Goal: Information Seeking & Learning: Find specific fact

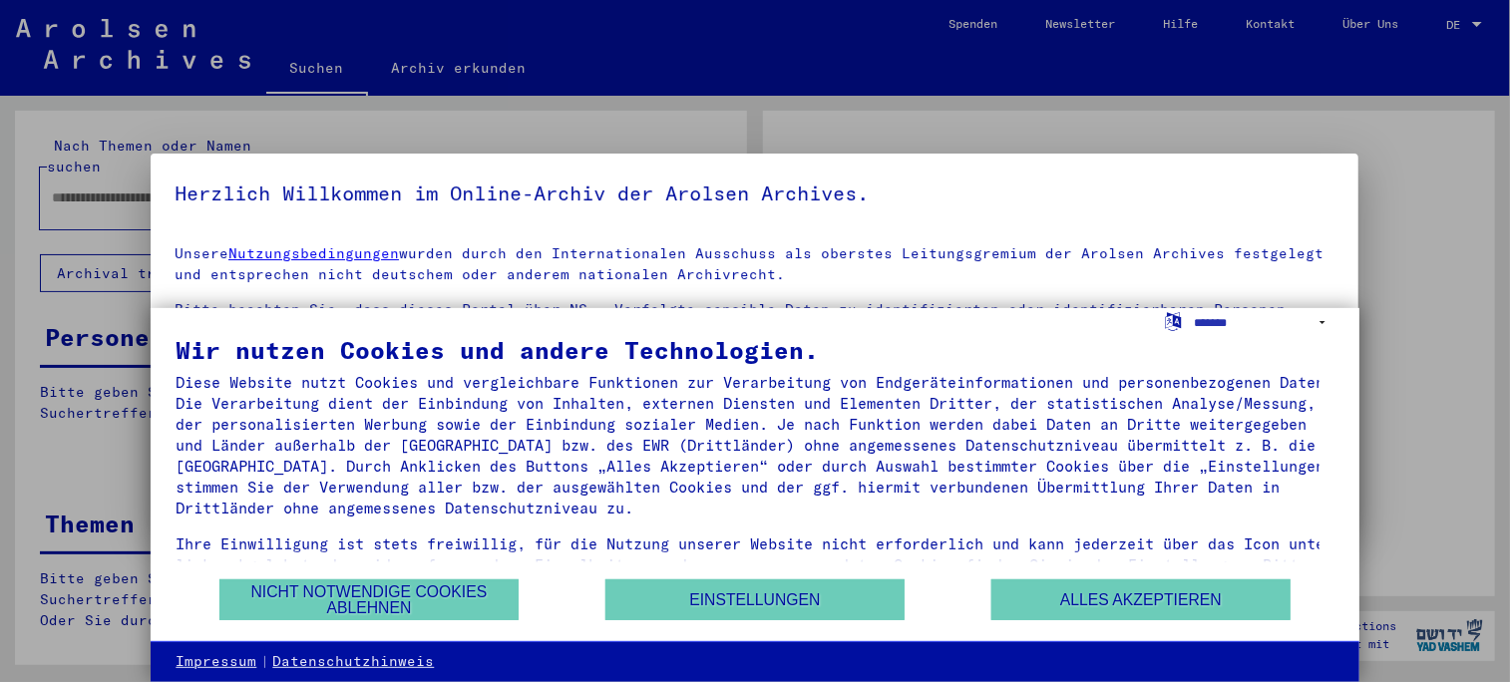
type input "********"
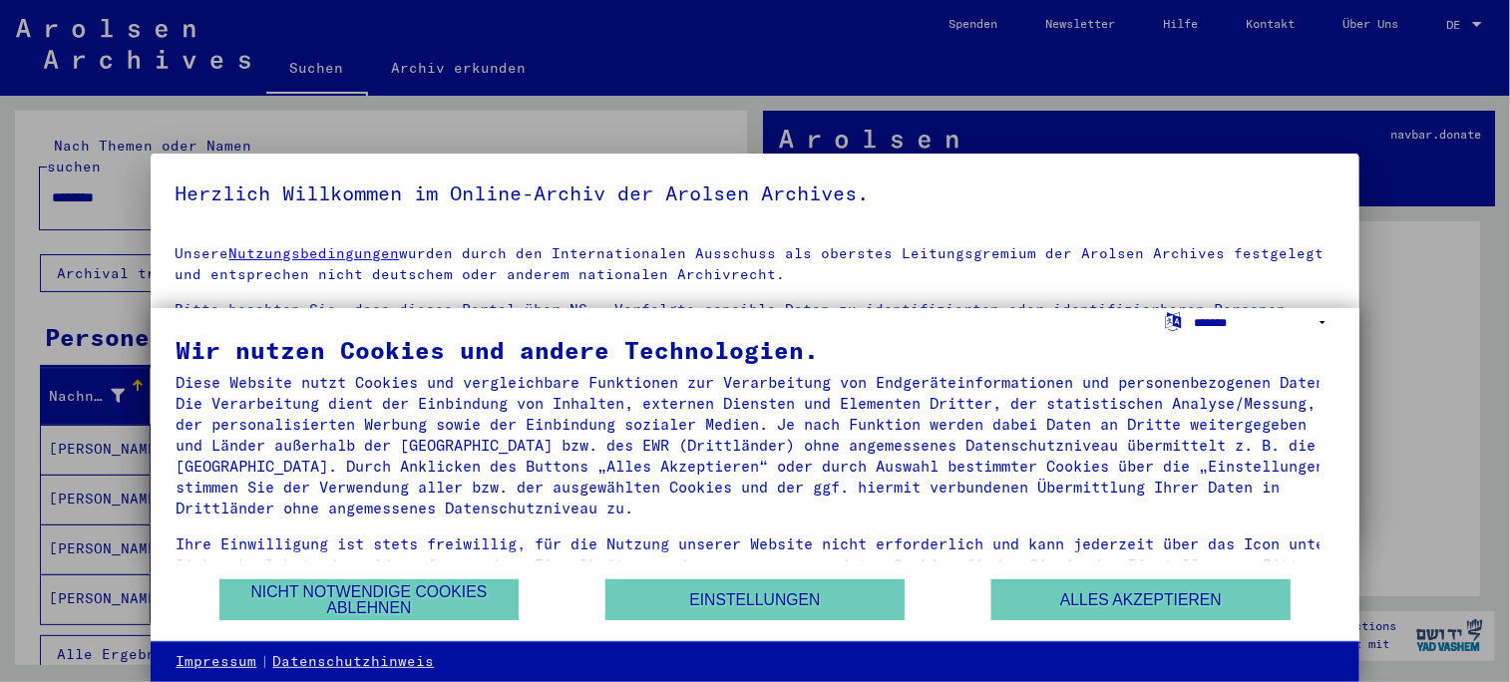
click at [1323, 319] on select "**********" at bounding box center [1264, 322] width 140 height 29
select select "*****"
click at [1194, 308] on select "**********" at bounding box center [1264, 322] width 140 height 29
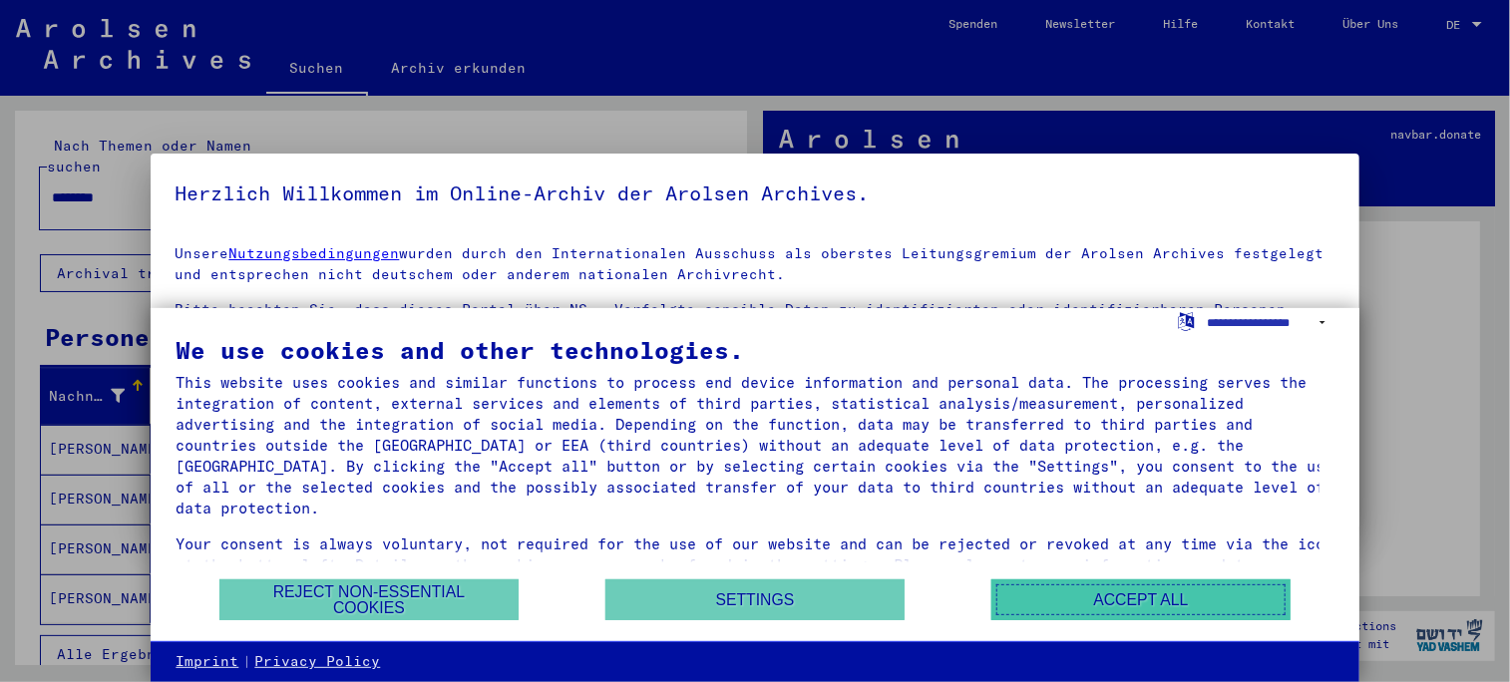
click at [1165, 602] on button "Accept all" at bounding box center [1140, 599] width 299 height 41
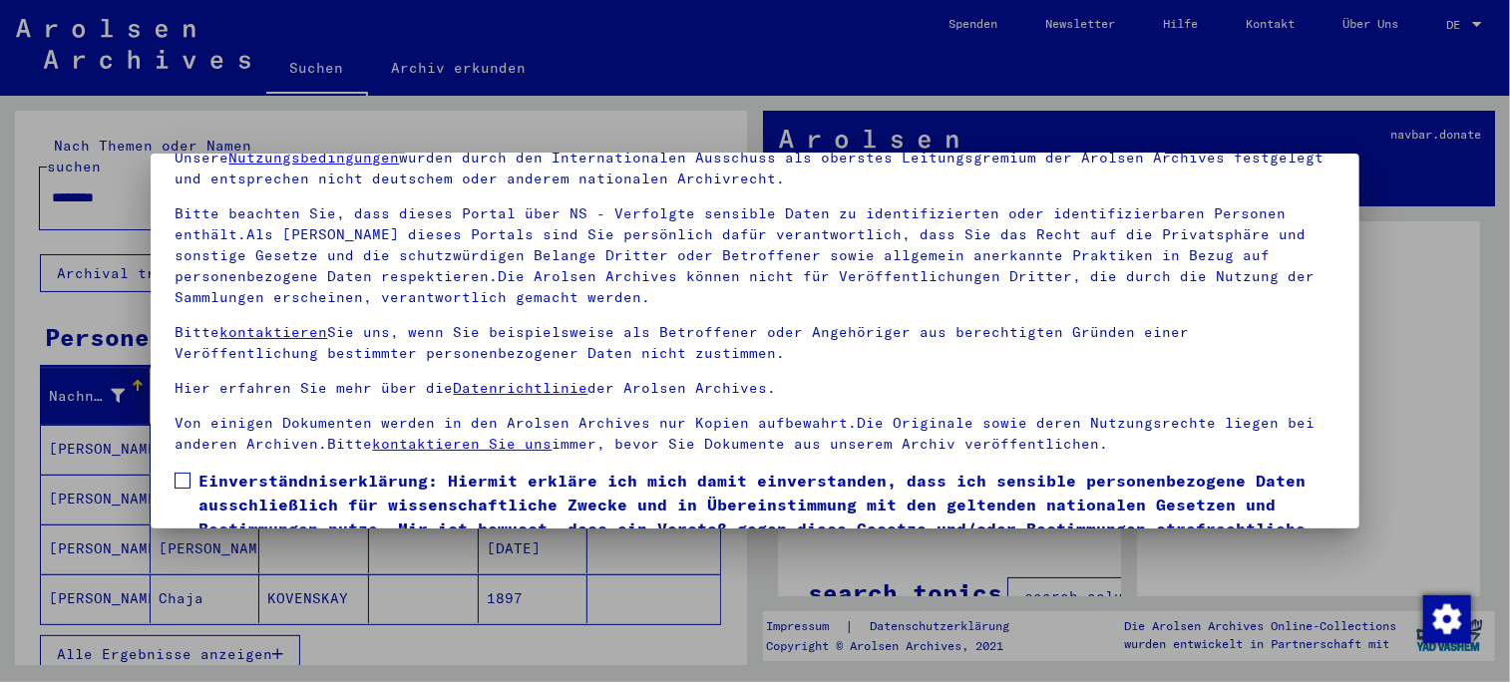
scroll to position [168, 0]
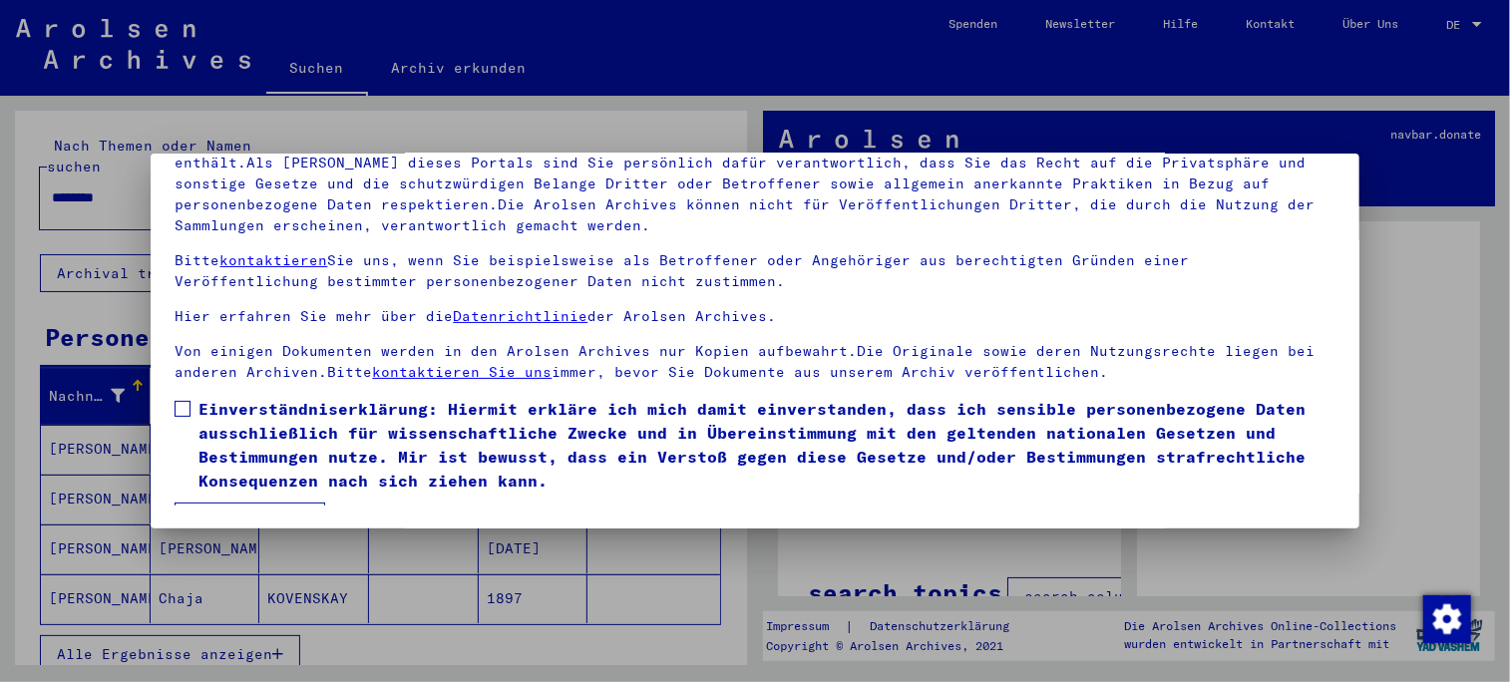
drag, startPoint x: 183, startPoint y: 405, endPoint x: 223, endPoint y: 410, distance: 41.2
click at [184, 405] on span at bounding box center [183, 409] width 16 height 16
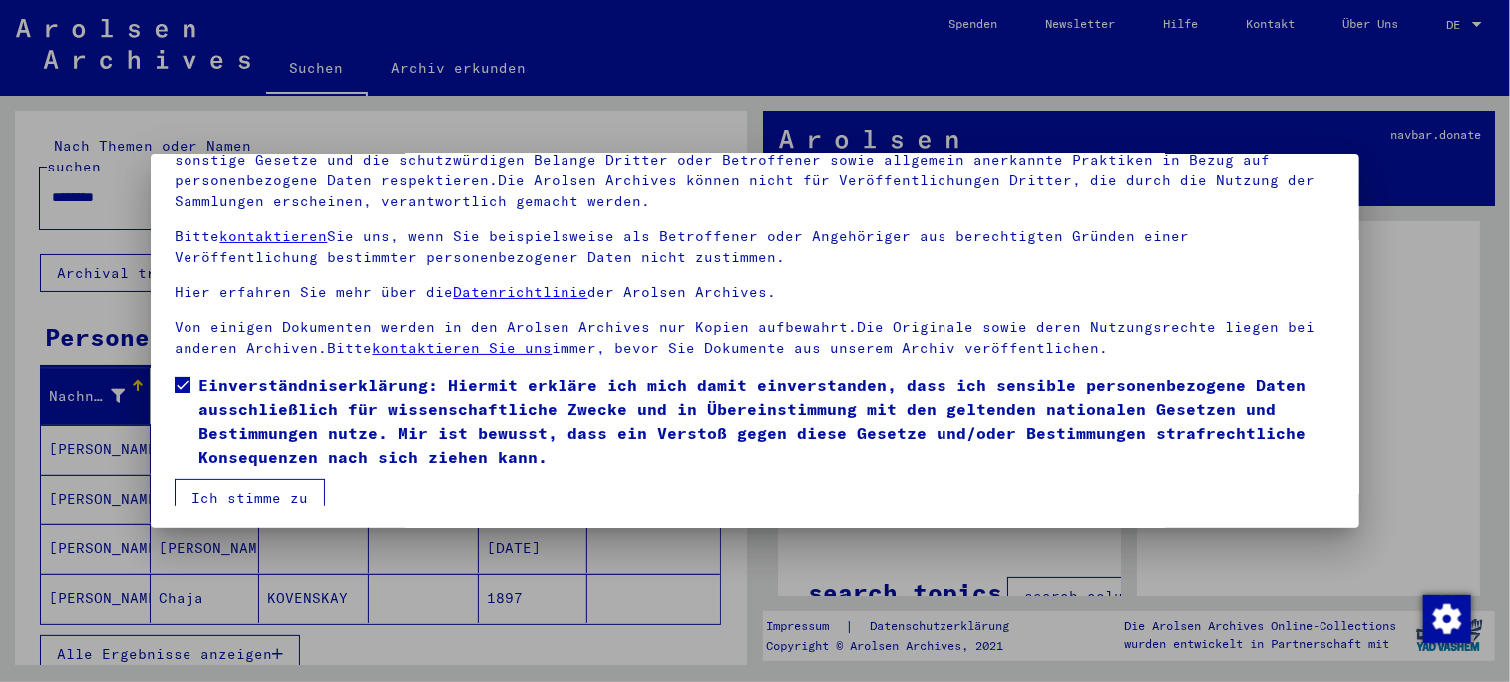
scroll to position [35, 0]
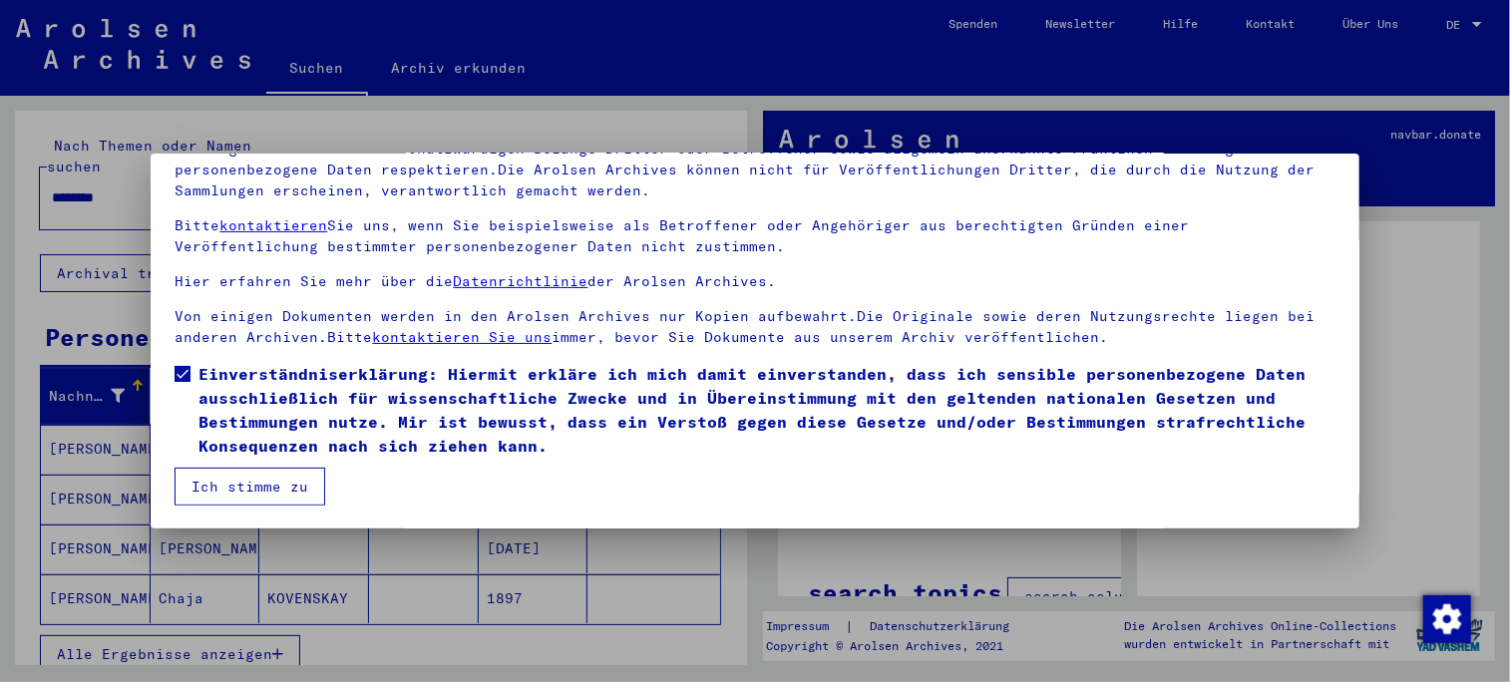
drag, startPoint x: 255, startPoint y: 483, endPoint x: 401, endPoint y: 464, distance: 146.9
click at [255, 485] on button "Ich stimme zu" at bounding box center [250, 487] width 151 height 38
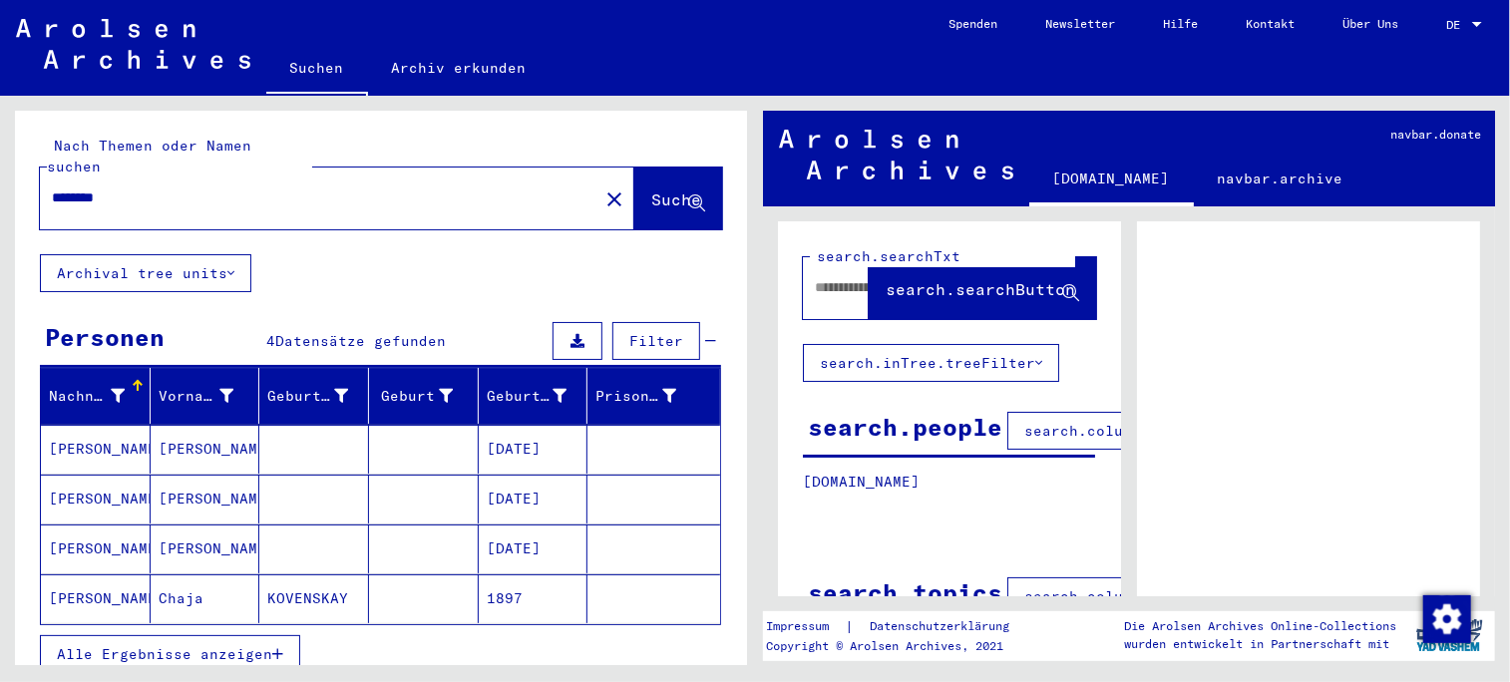
click at [1479, 18] on div at bounding box center [1477, 25] width 18 height 14
click at [1444, 43] on span "English" at bounding box center [1426, 35] width 49 height 15
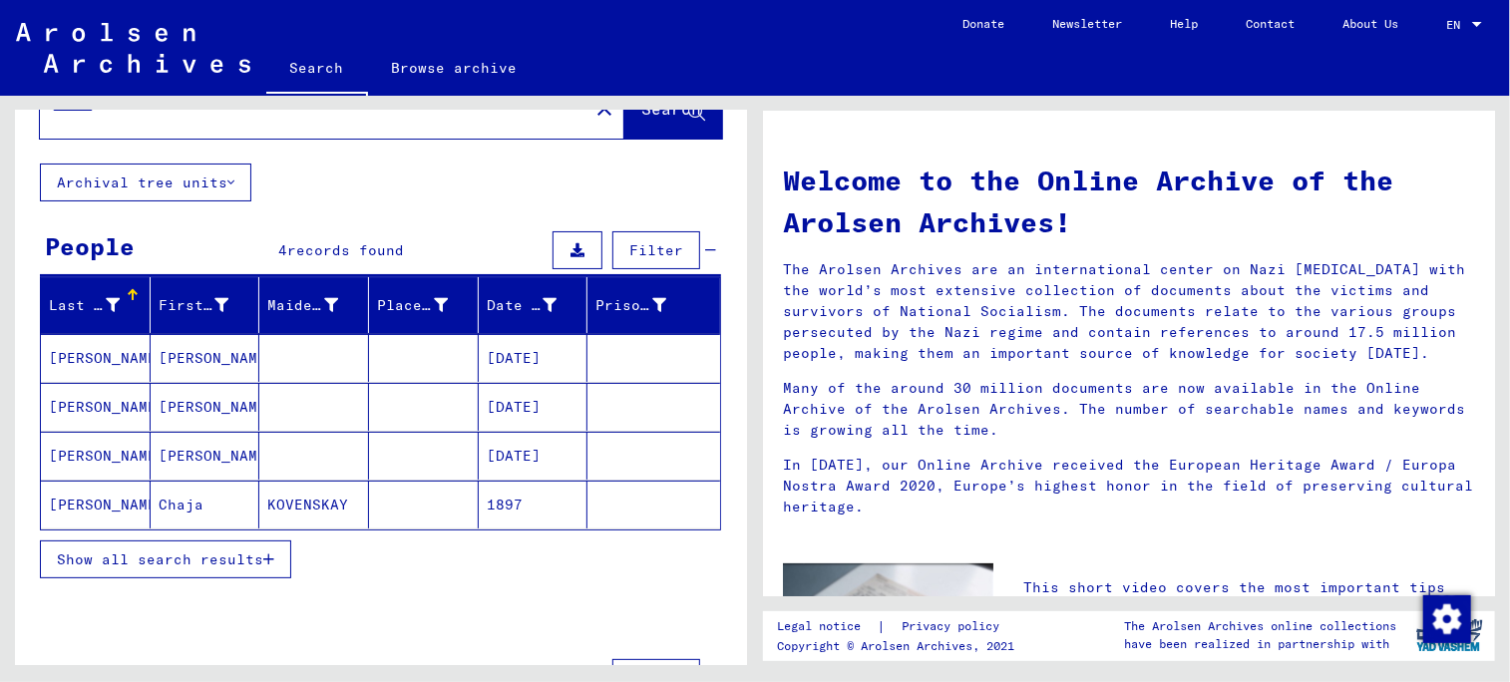
scroll to position [100, 0]
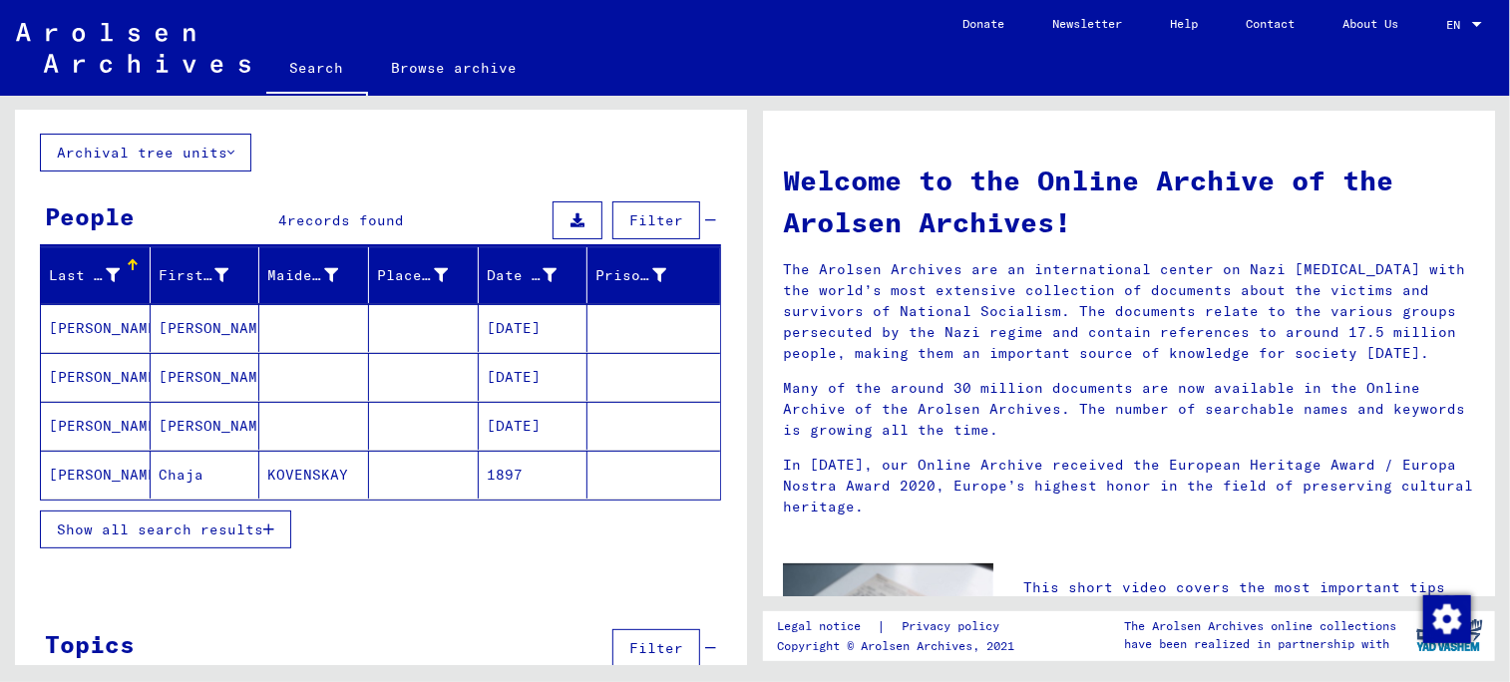
click at [199, 522] on span "Show all search results" at bounding box center [160, 530] width 206 height 18
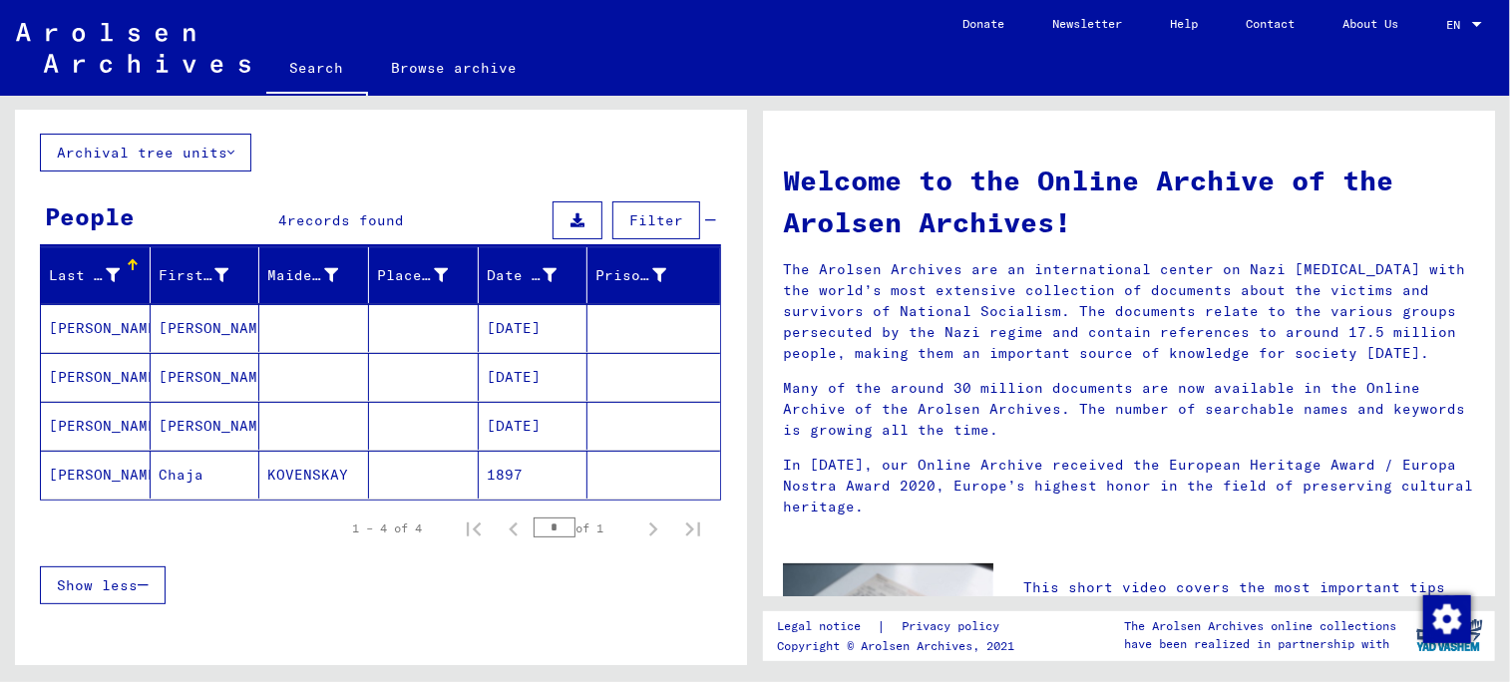
click at [175, 434] on mat-cell "[PERSON_NAME]" at bounding box center [206, 426] width 110 height 48
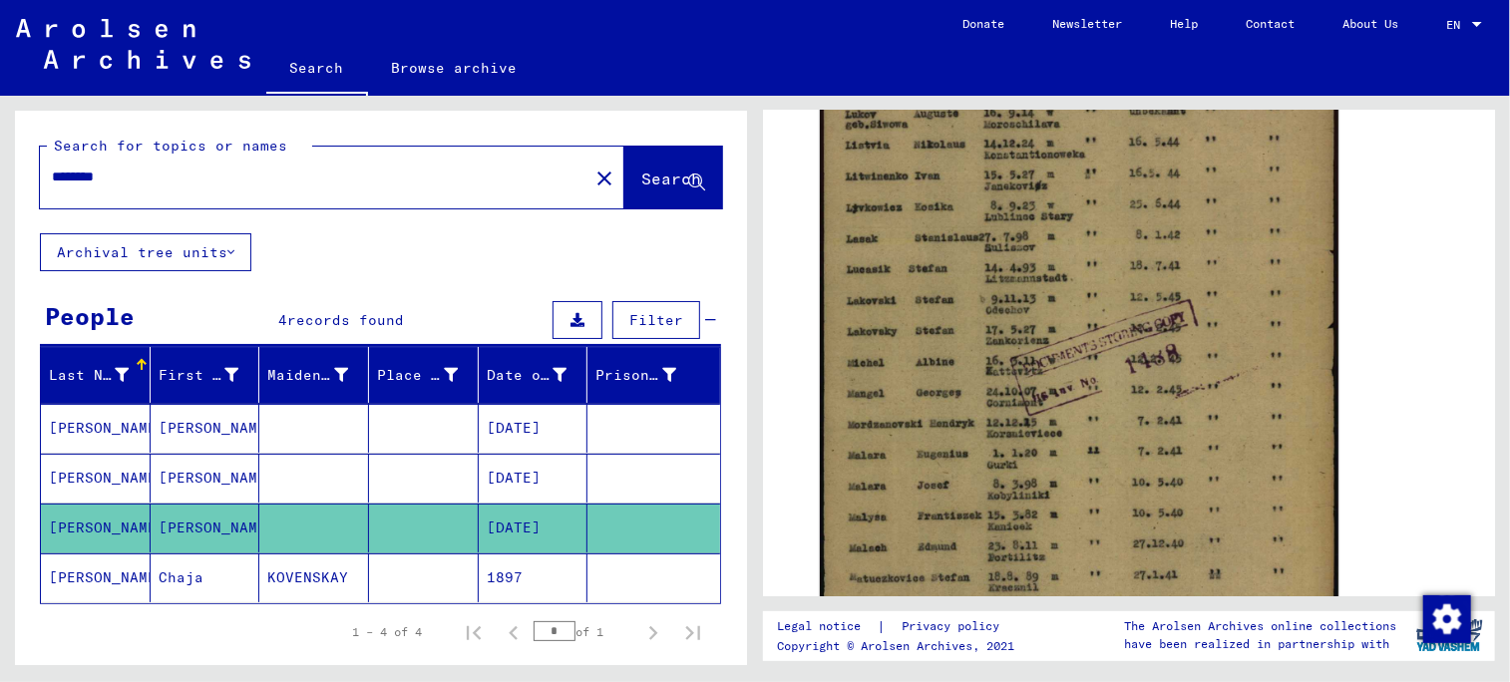
click at [118, 176] on input "********" at bounding box center [314, 177] width 525 height 21
type input "********"
click at [646, 180] on span "Search" at bounding box center [671, 179] width 60 height 20
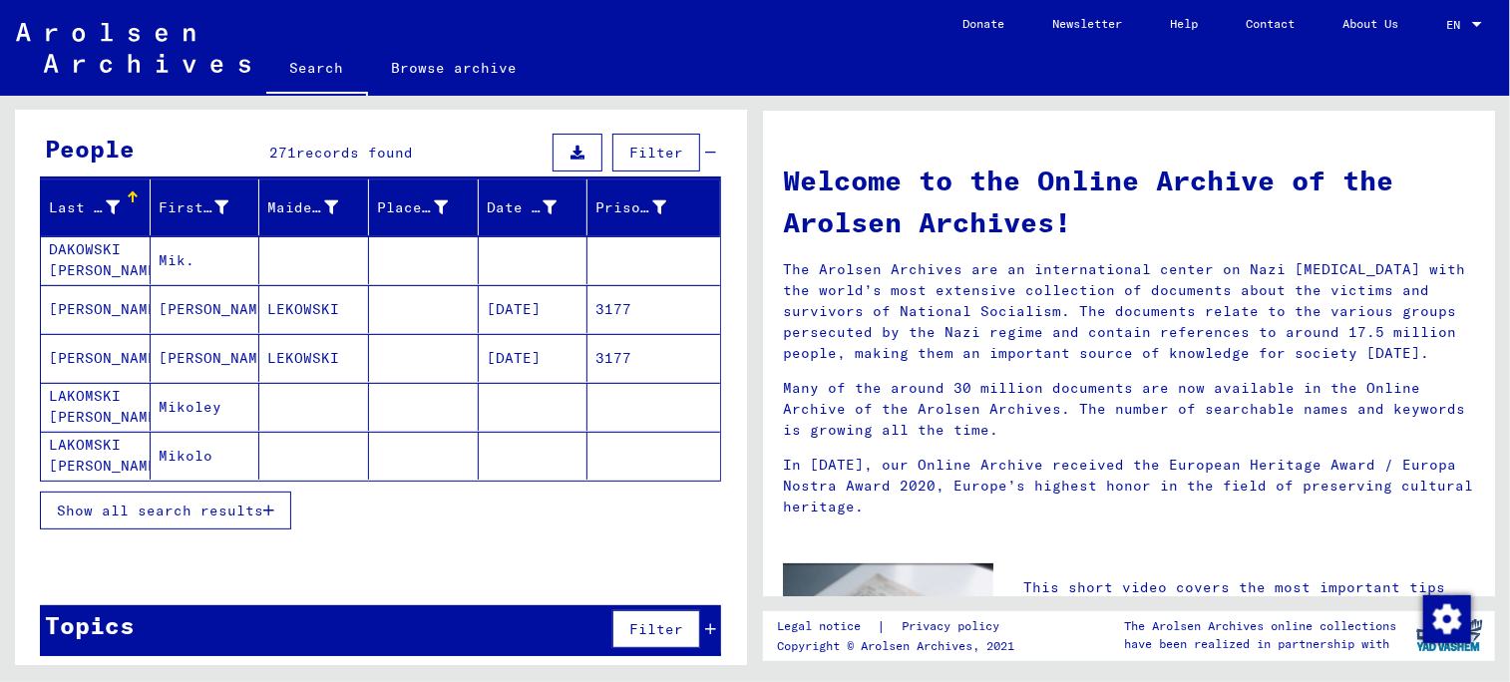
scroll to position [175, 0]
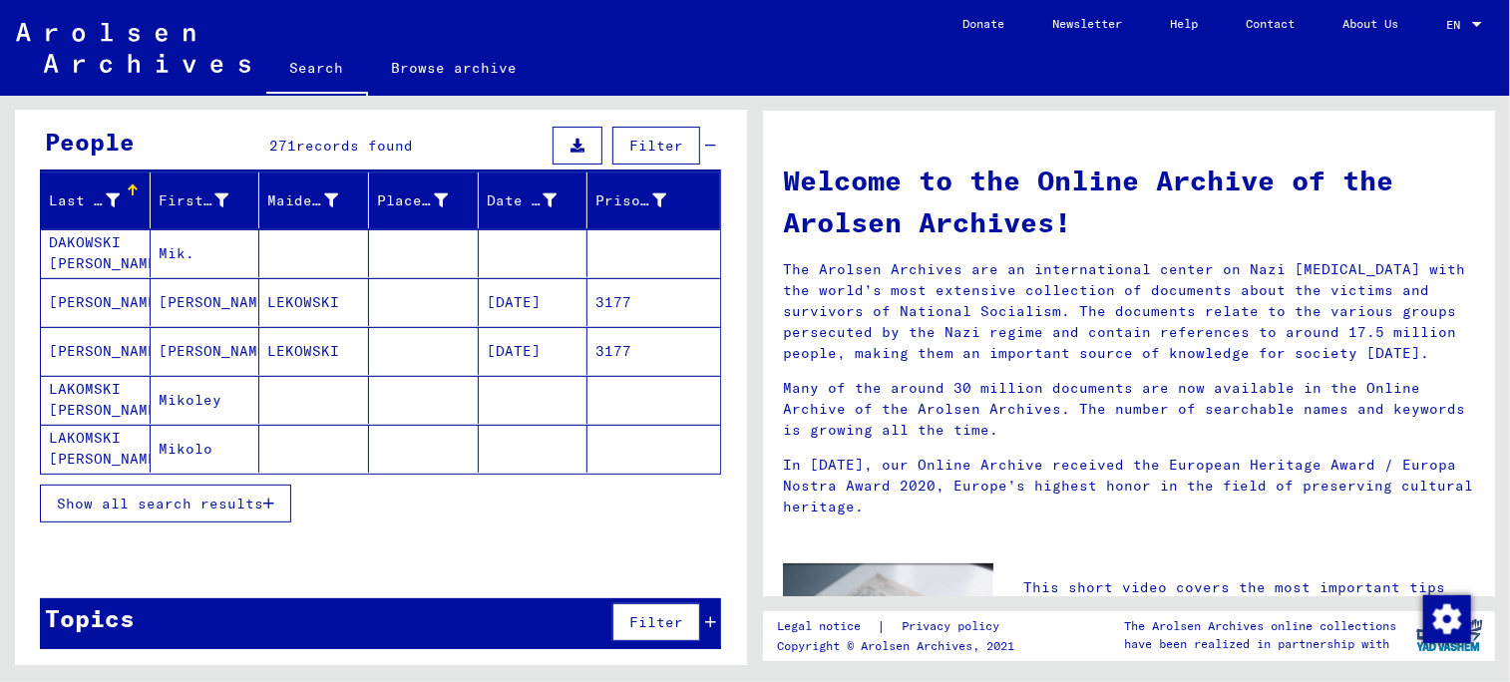
click at [158, 499] on span "Show all search results" at bounding box center [160, 504] width 206 height 18
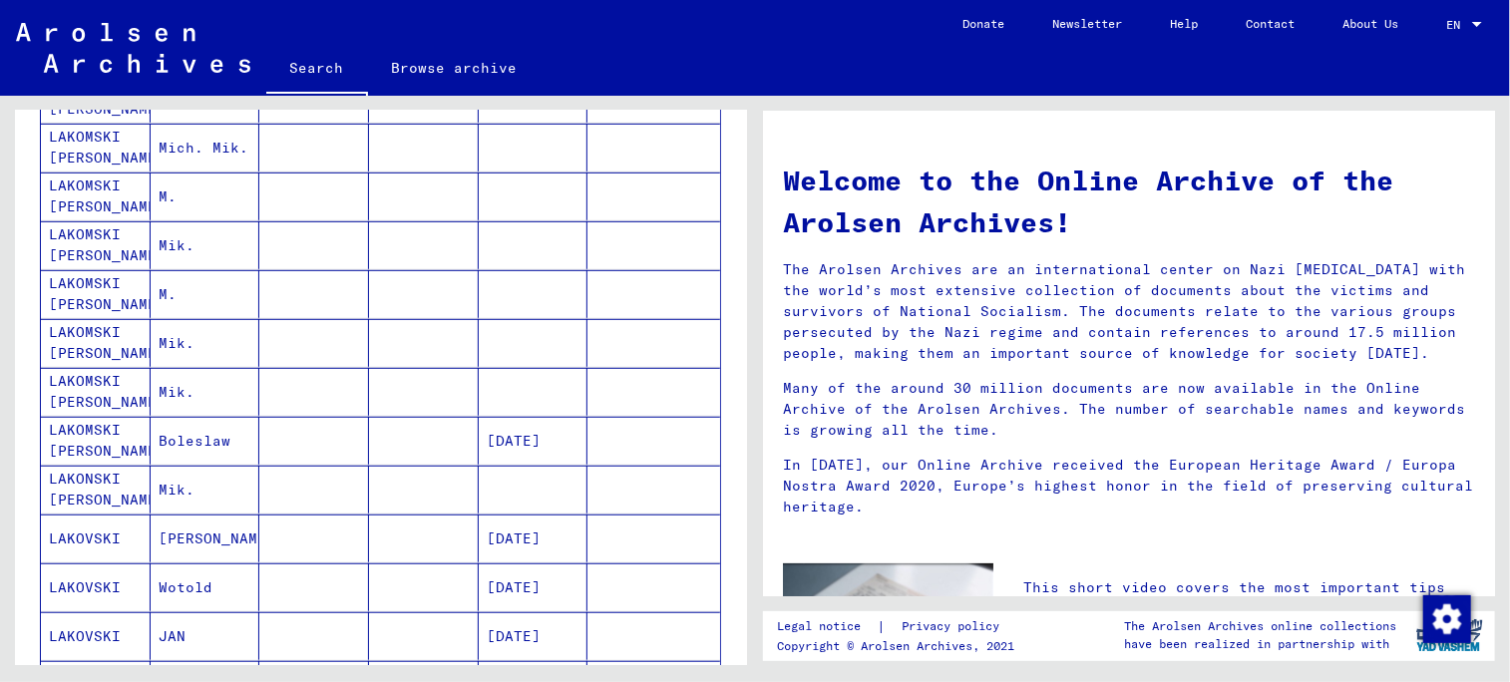
scroll to position [673, 0]
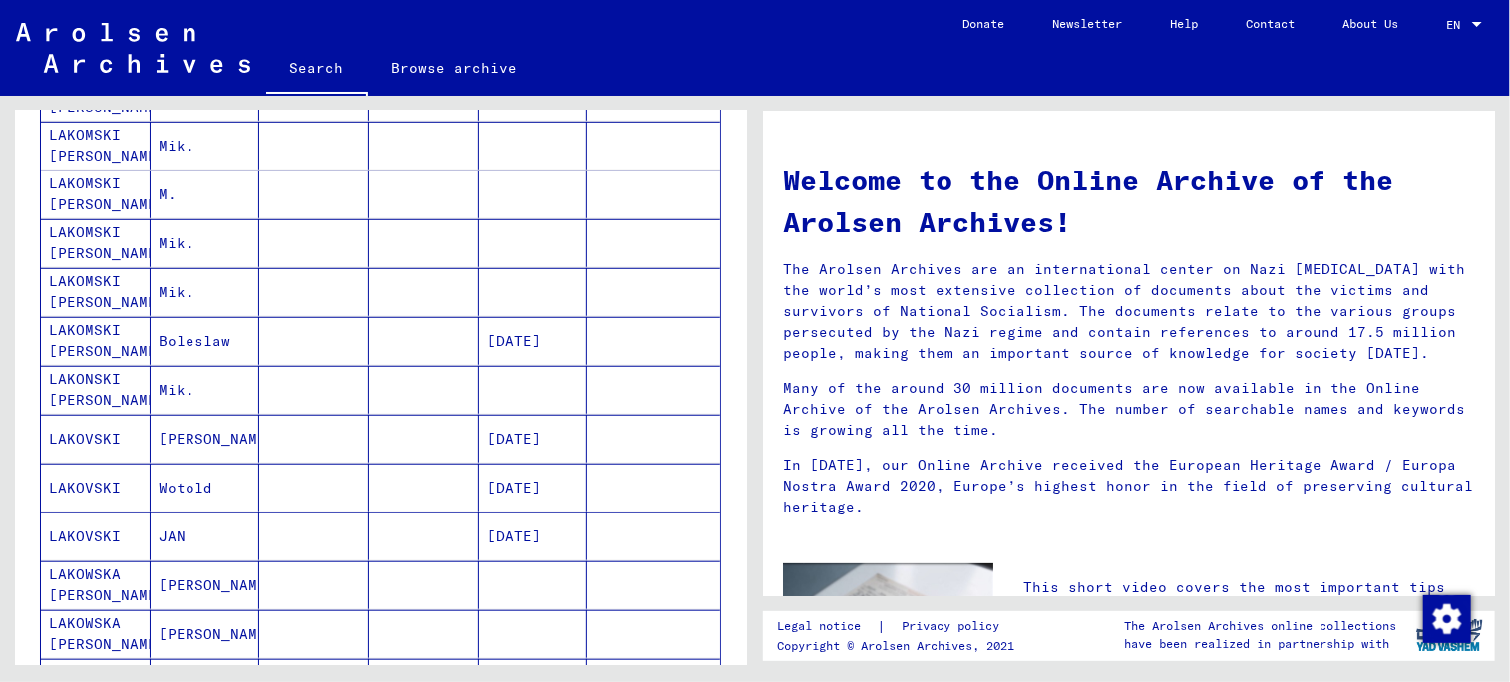
click at [64, 438] on mat-cell "LAKOVSKI" at bounding box center [96, 439] width 110 height 48
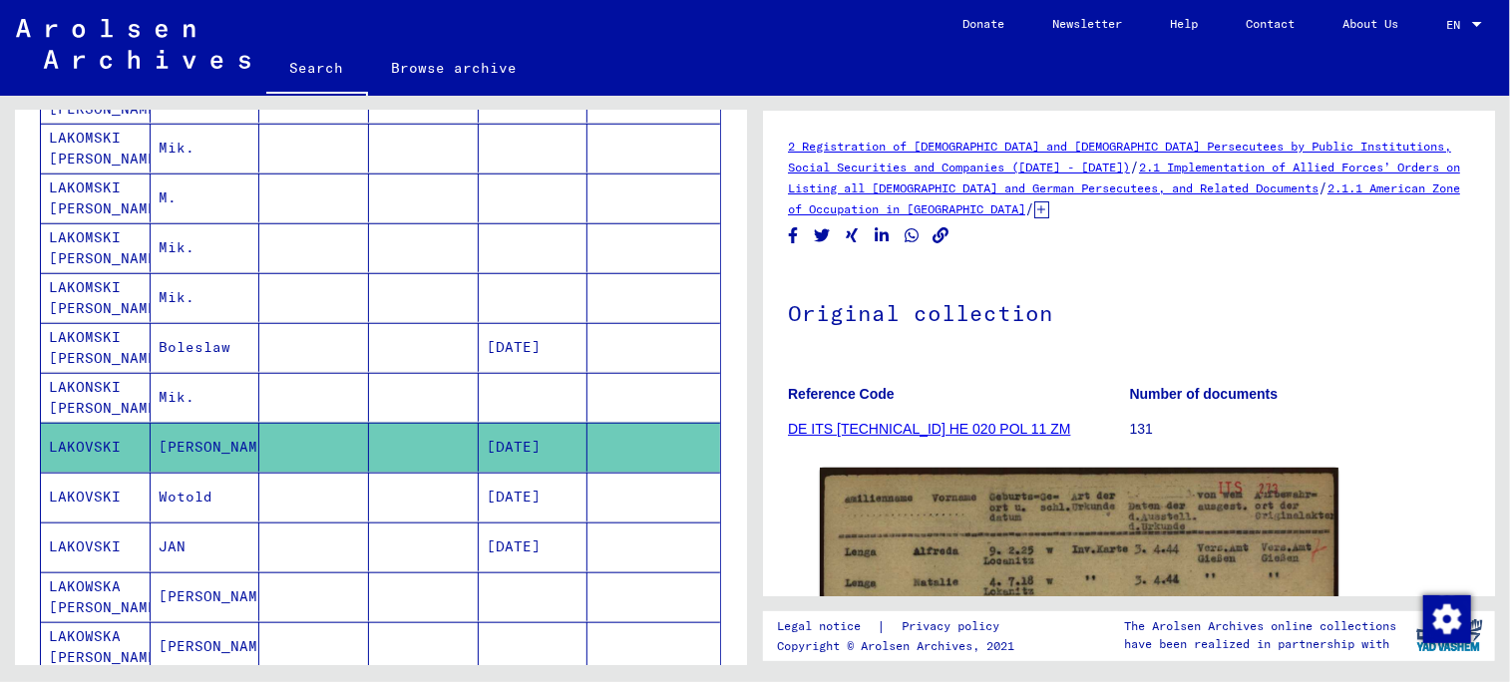
click at [164, 493] on mat-cell "Wotold" at bounding box center [206, 497] width 110 height 49
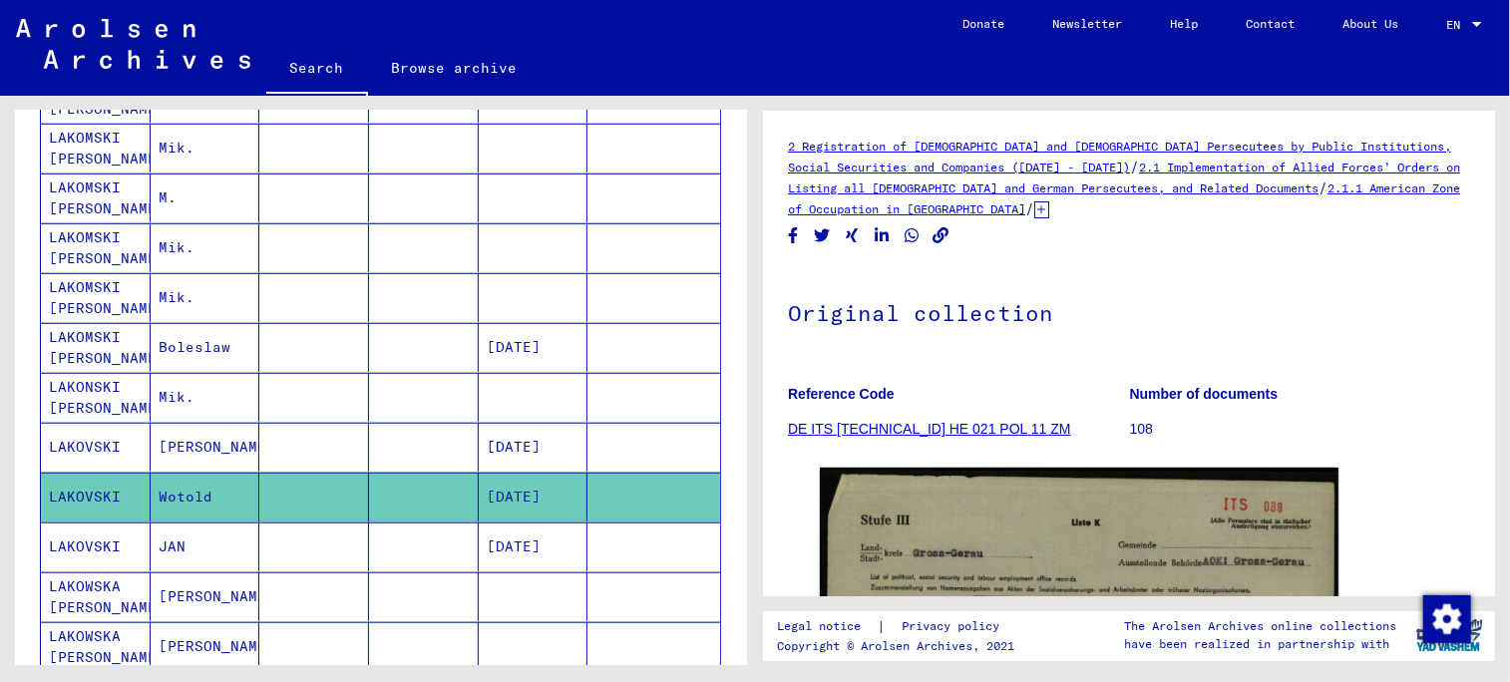
click at [182, 540] on mat-cell "JAN" at bounding box center [206, 547] width 110 height 49
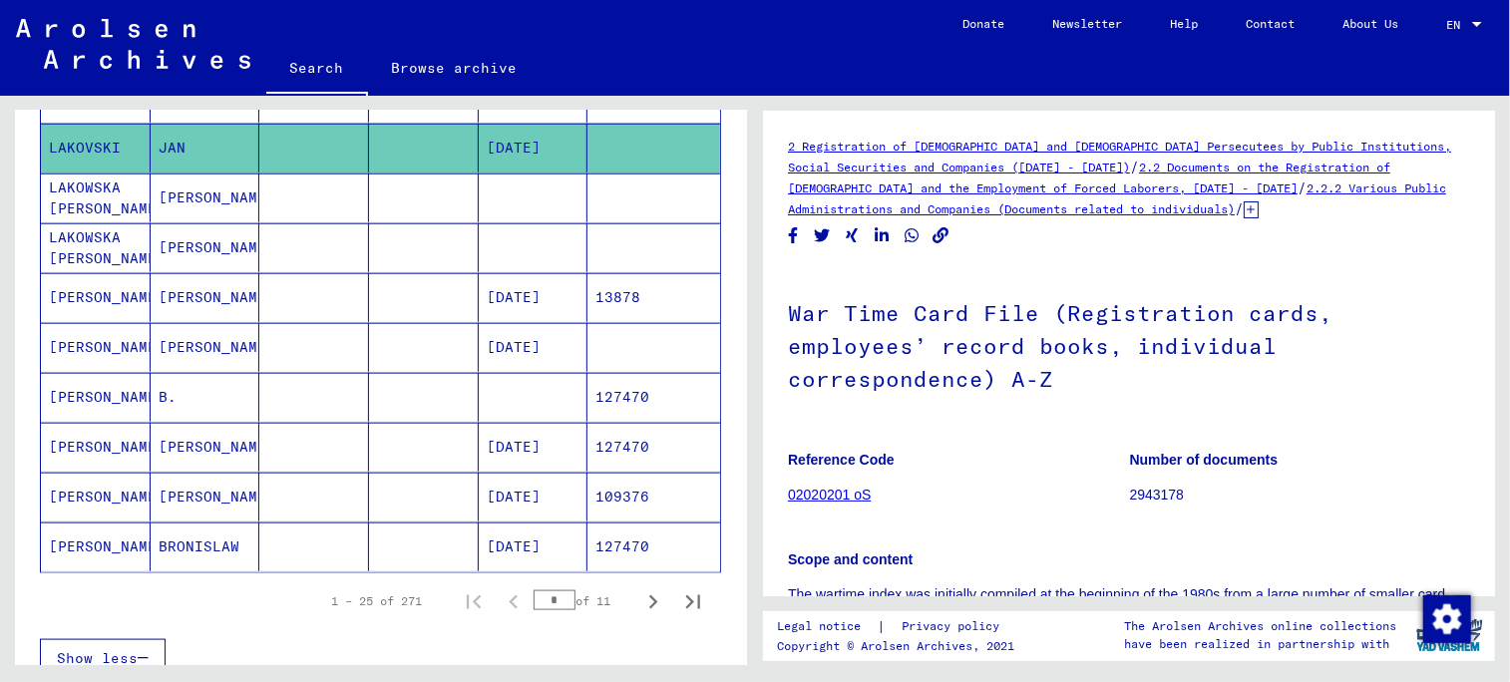
scroll to position [1178, 0]
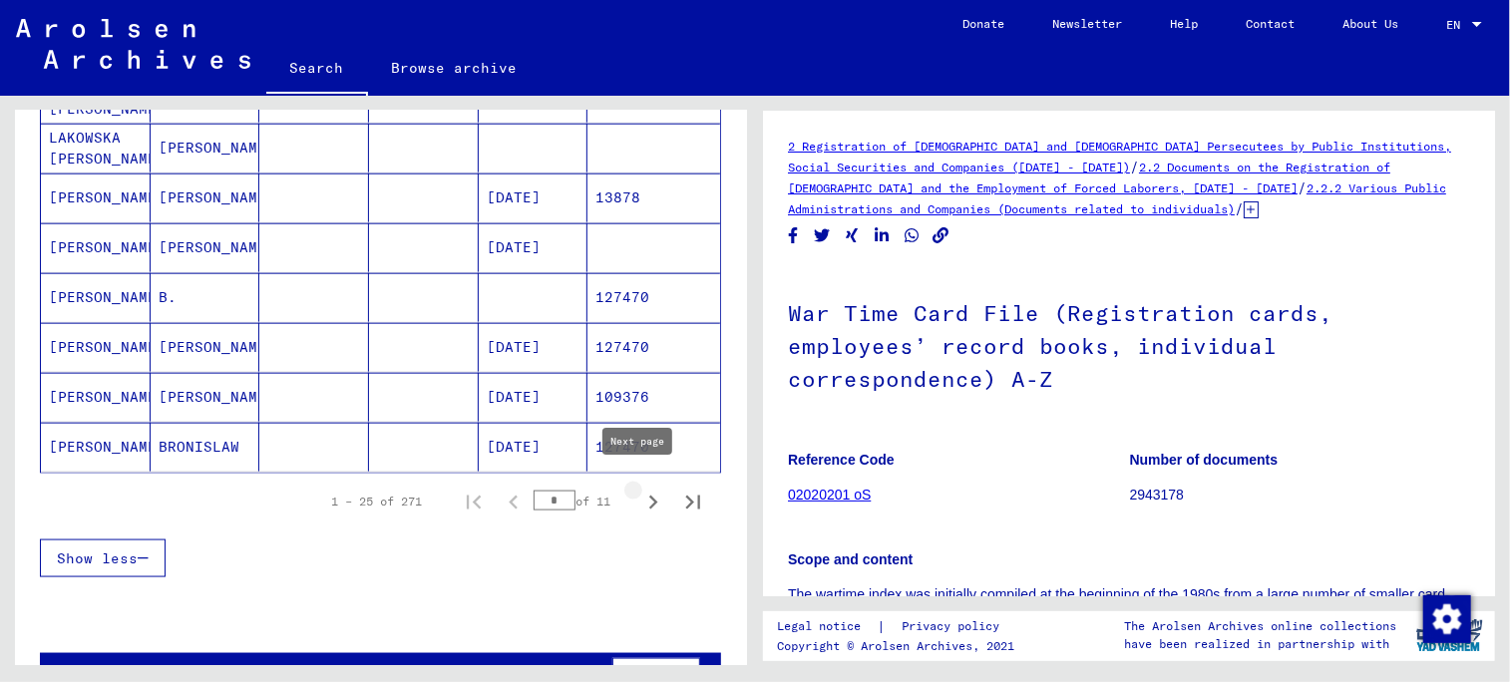
click at [639, 489] on icon "Next page" at bounding box center [653, 503] width 28 height 28
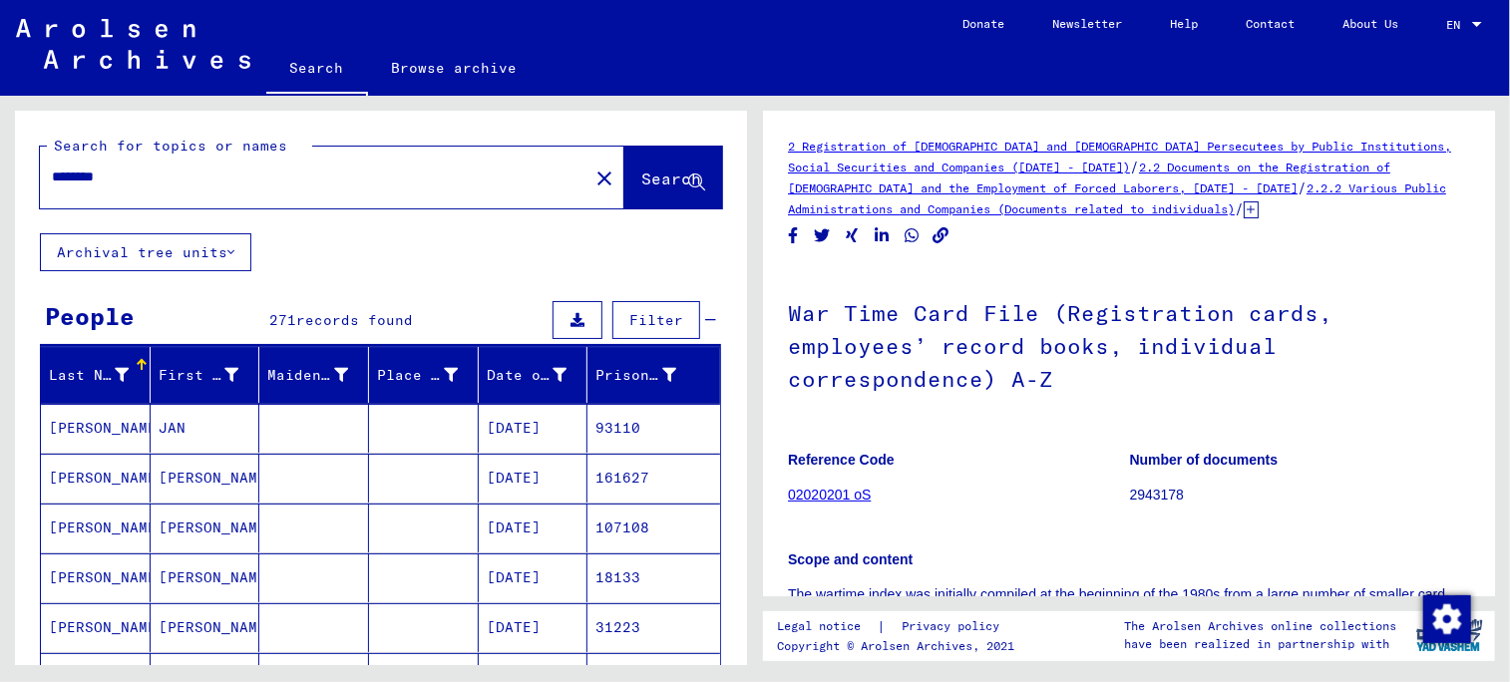
scroll to position [100, 0]
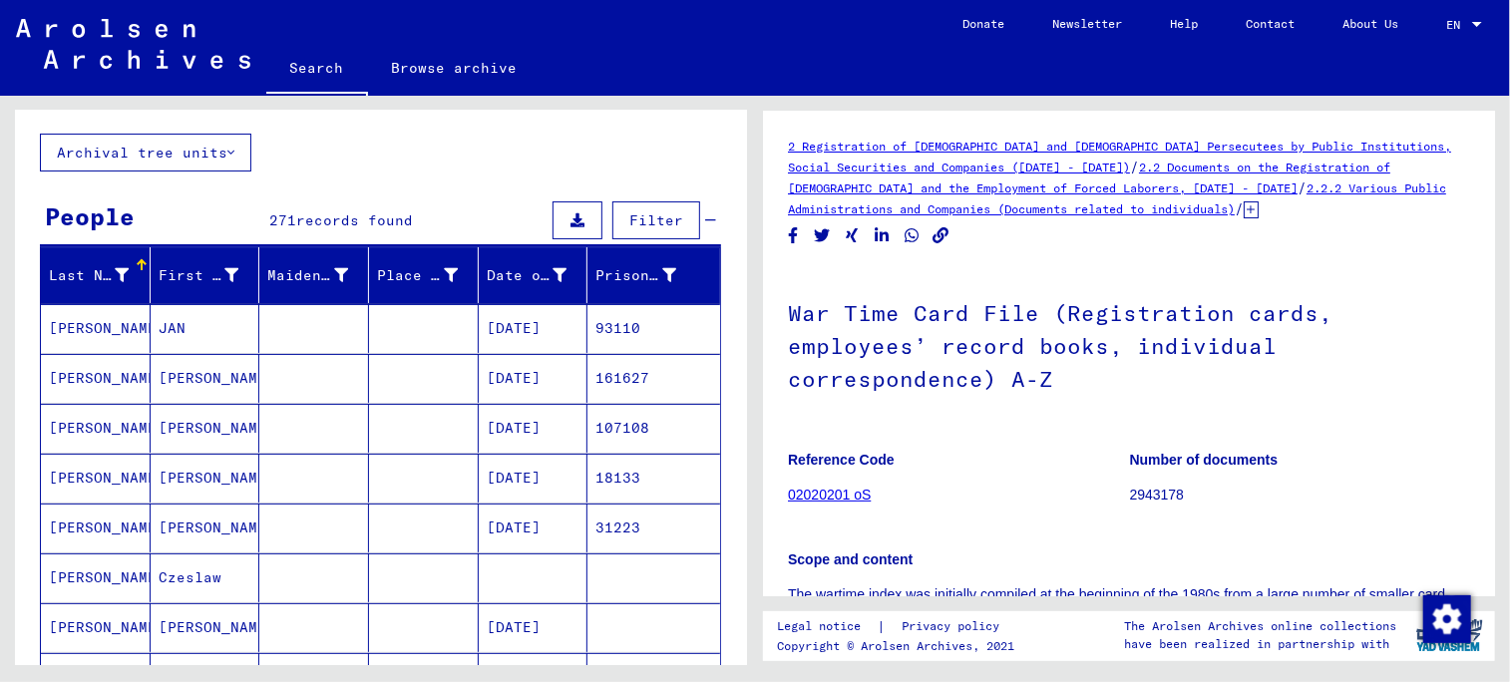
click at [190, 331] on mat-cell "JAN" at bounding box center [206, 328] width 110 height 49
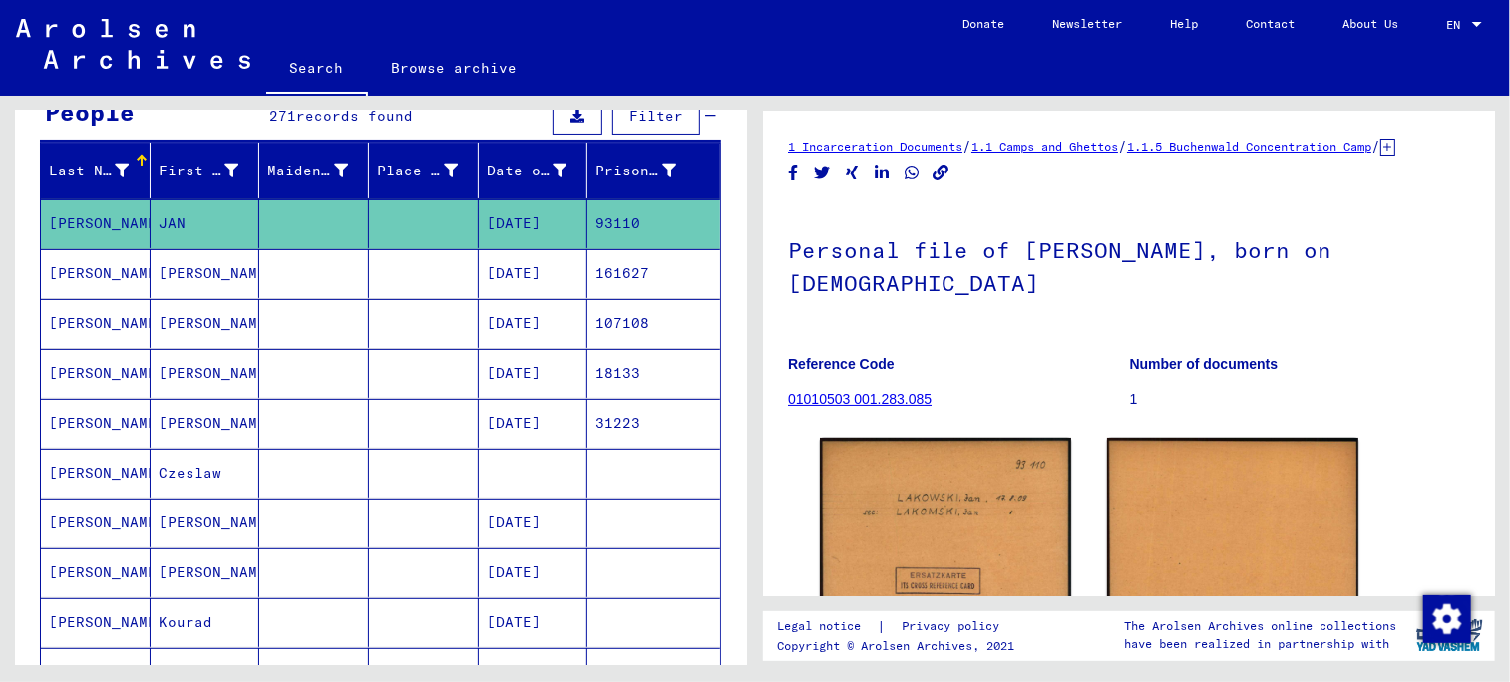
scroll to position [199, 0]
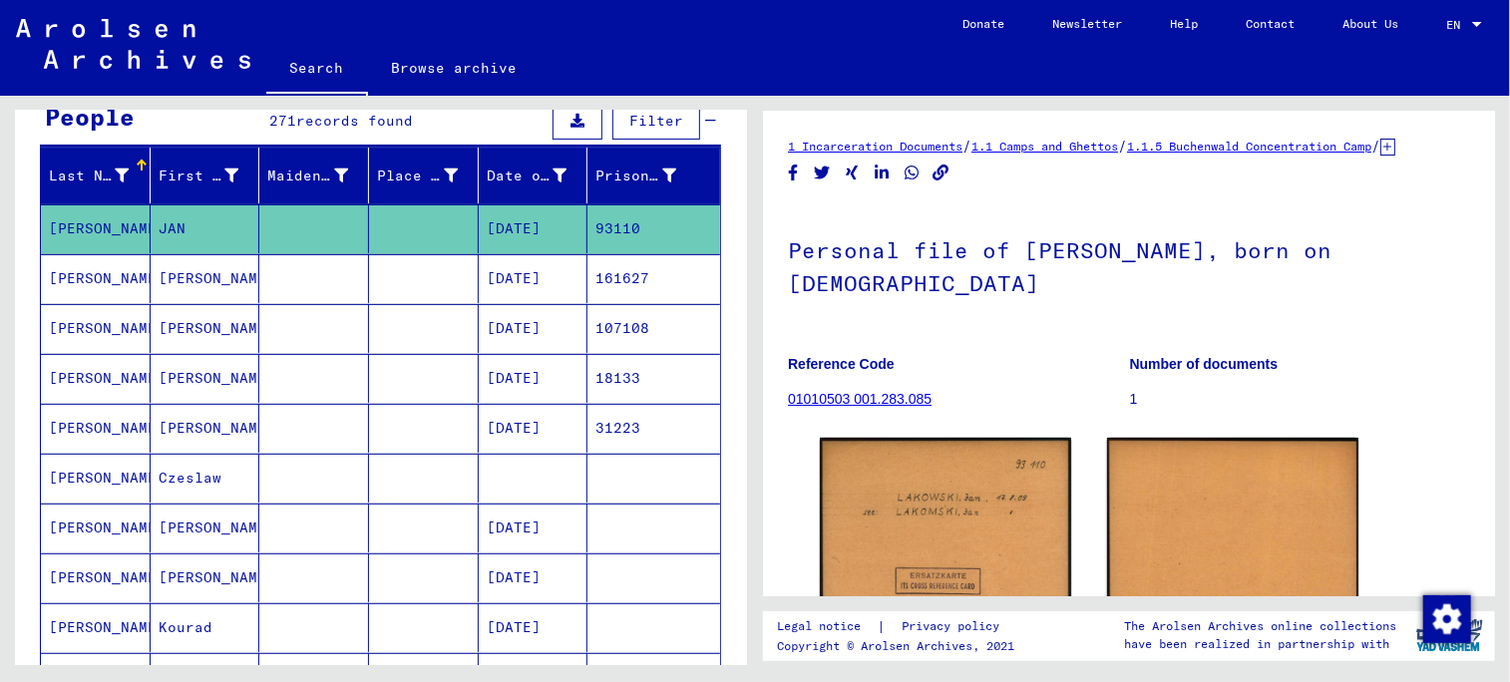
click at [539, 379] on mat-cell "[DATE]" at bounding box center [534, 378] width 110 height 49
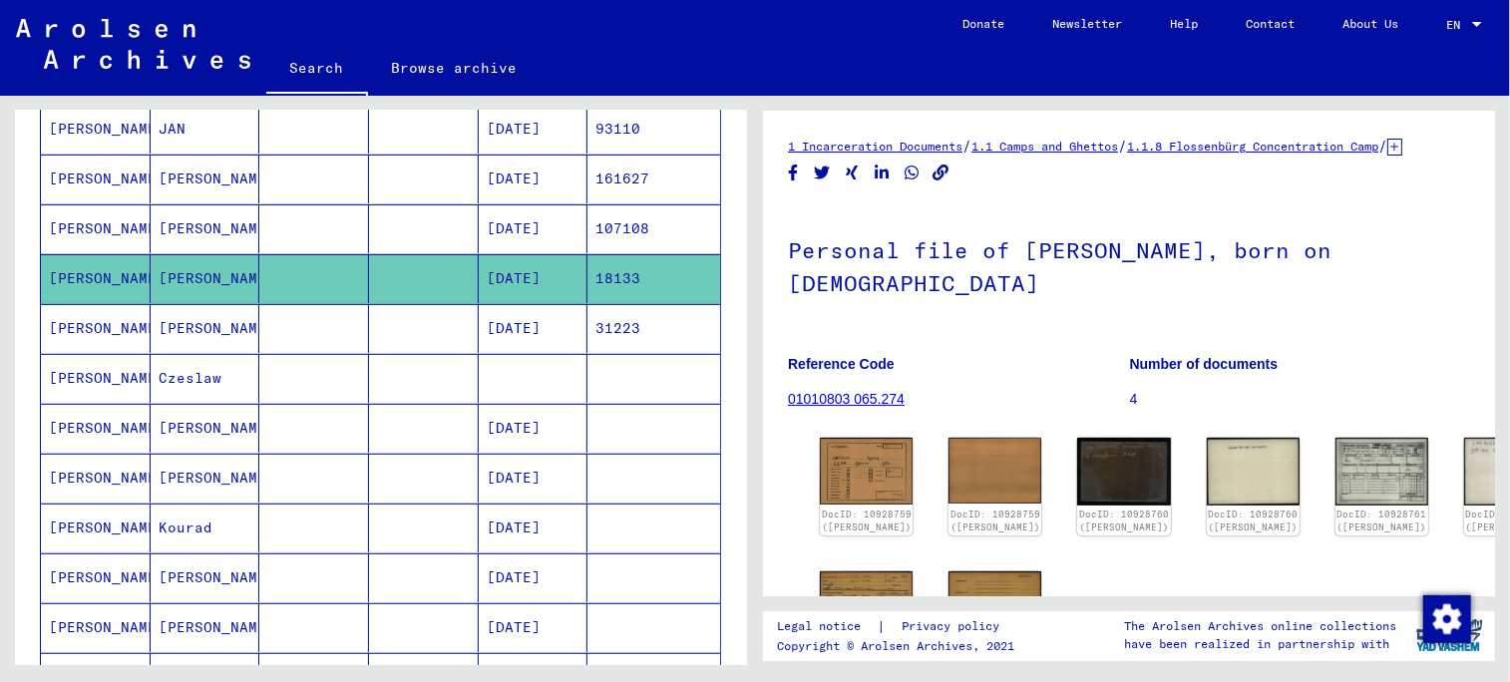
scroll to position [199, 0]
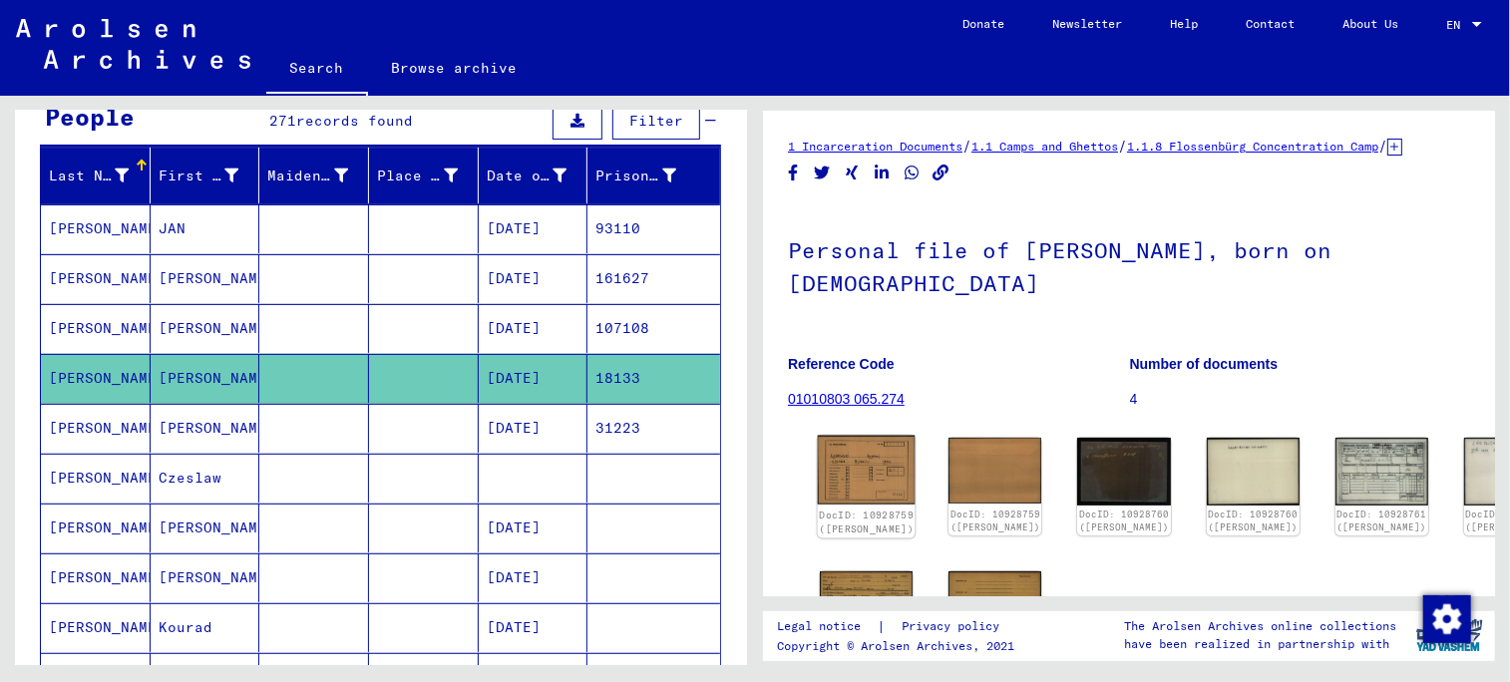
click at [861, 486] on img at bounding box center [867, 471] width 98 height 70
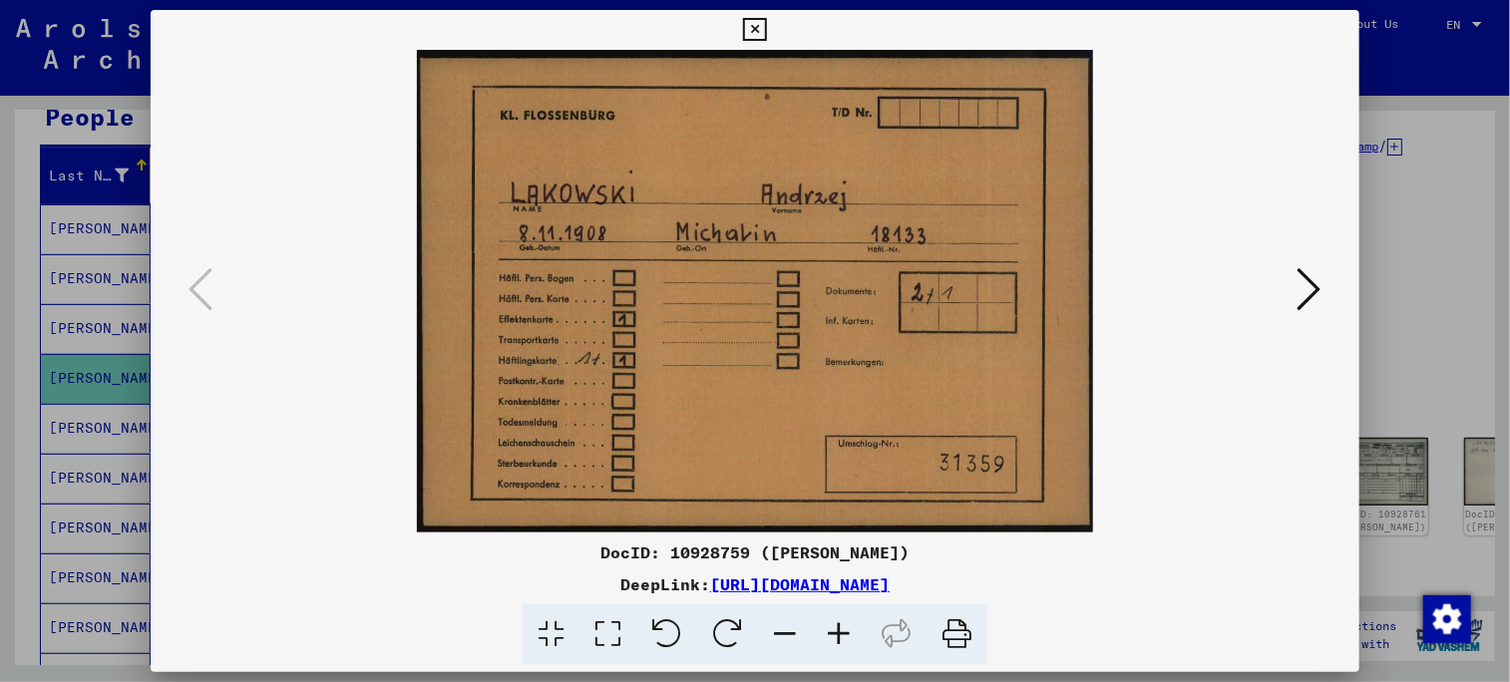
click at [1312, 290] on icon at bounding box center [1310, 289] width 24 height 48
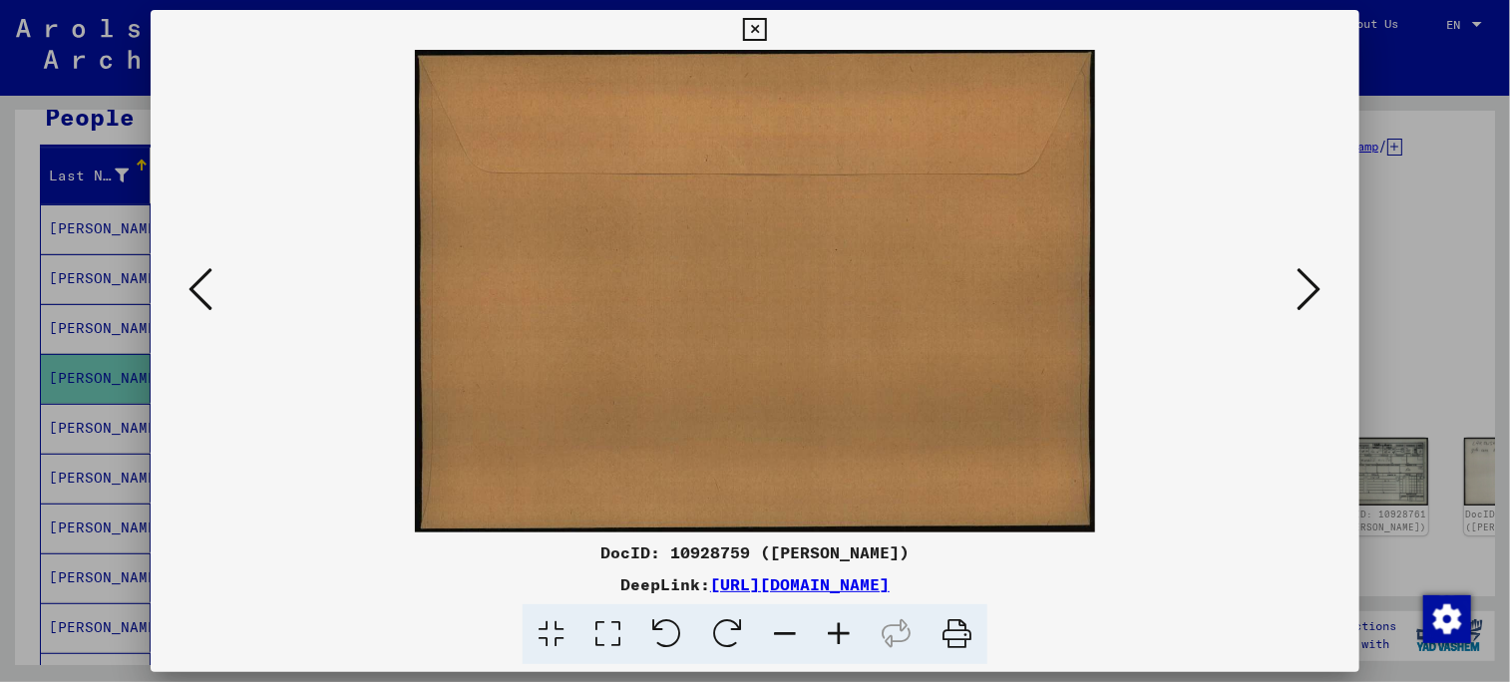
click at [1312, 290] on icon at bounding box center [1310, 289] width 24 height 48
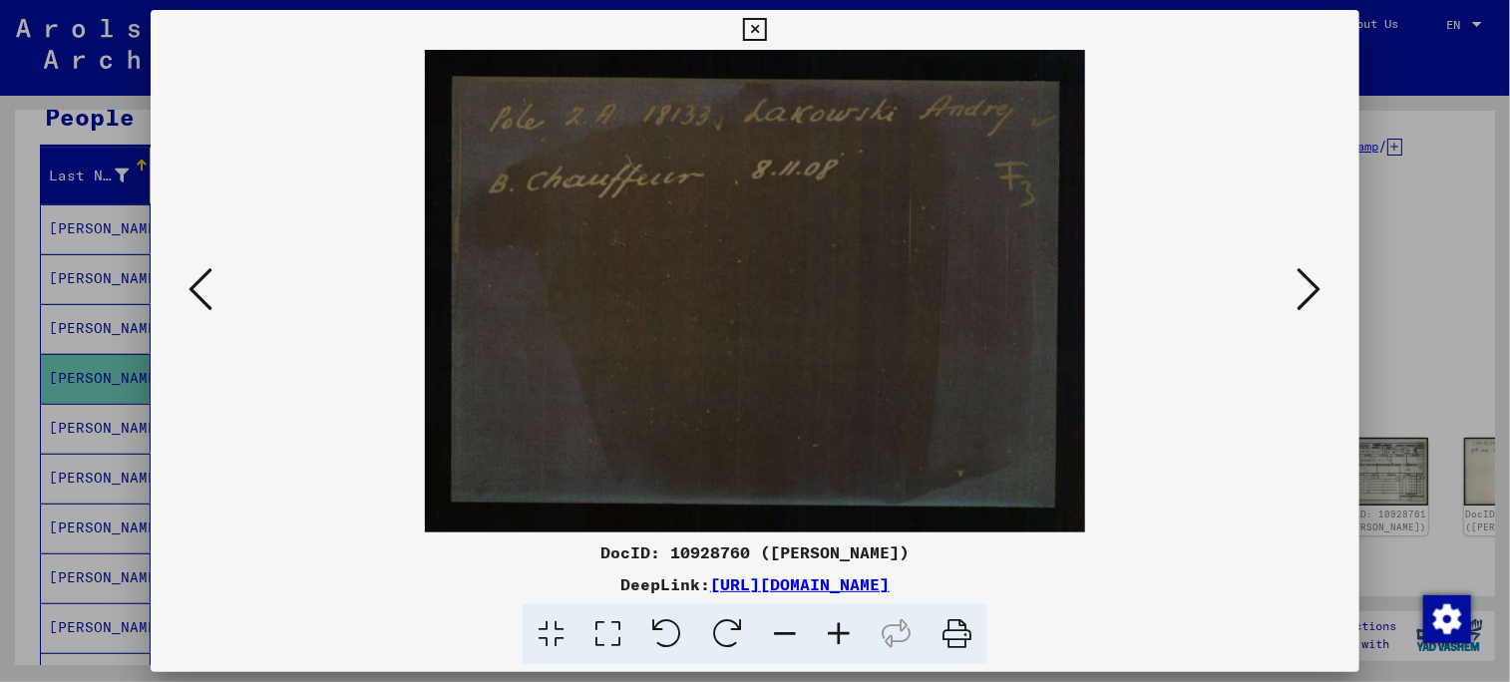
click at [1312, 290] on icon at bounding box center [1310, 289] width 24 height 48
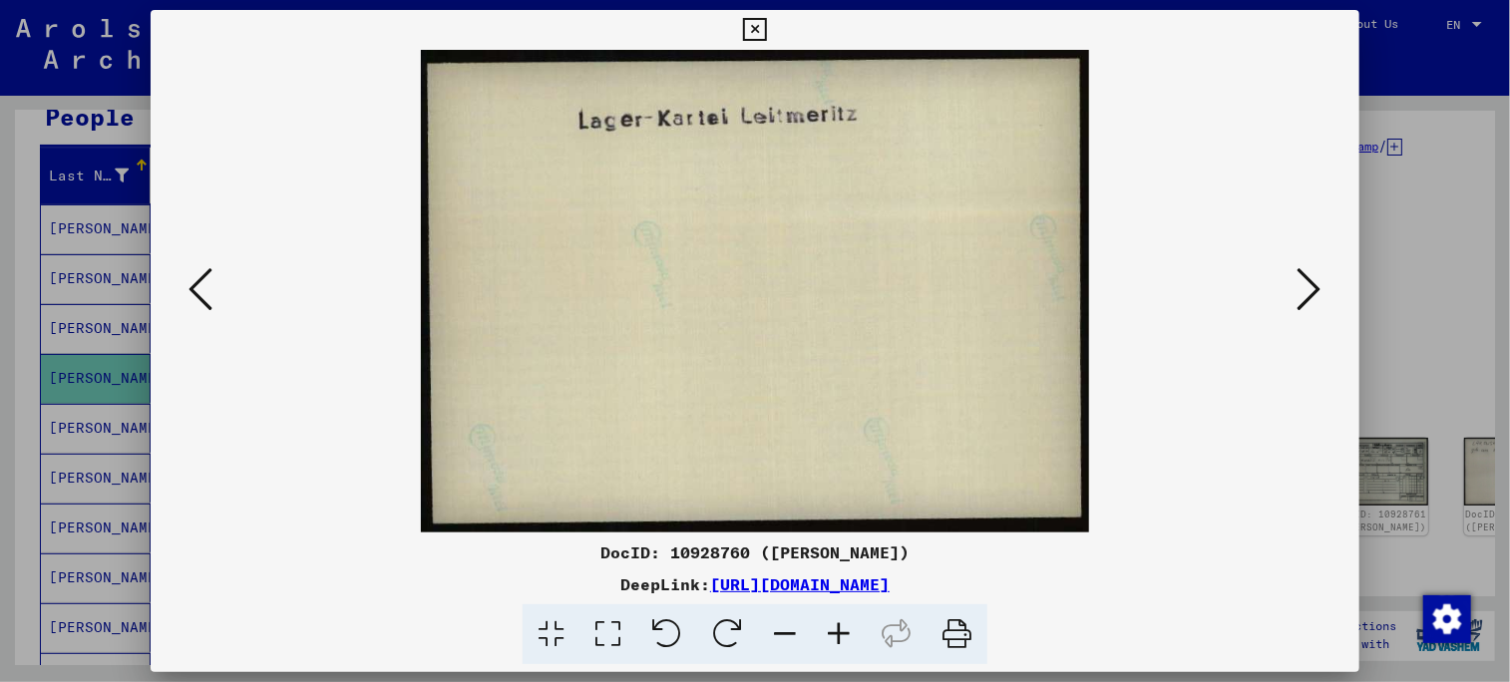
click at [1312, 290] on icon at bounding box center [1310, 289] width 24 height 48
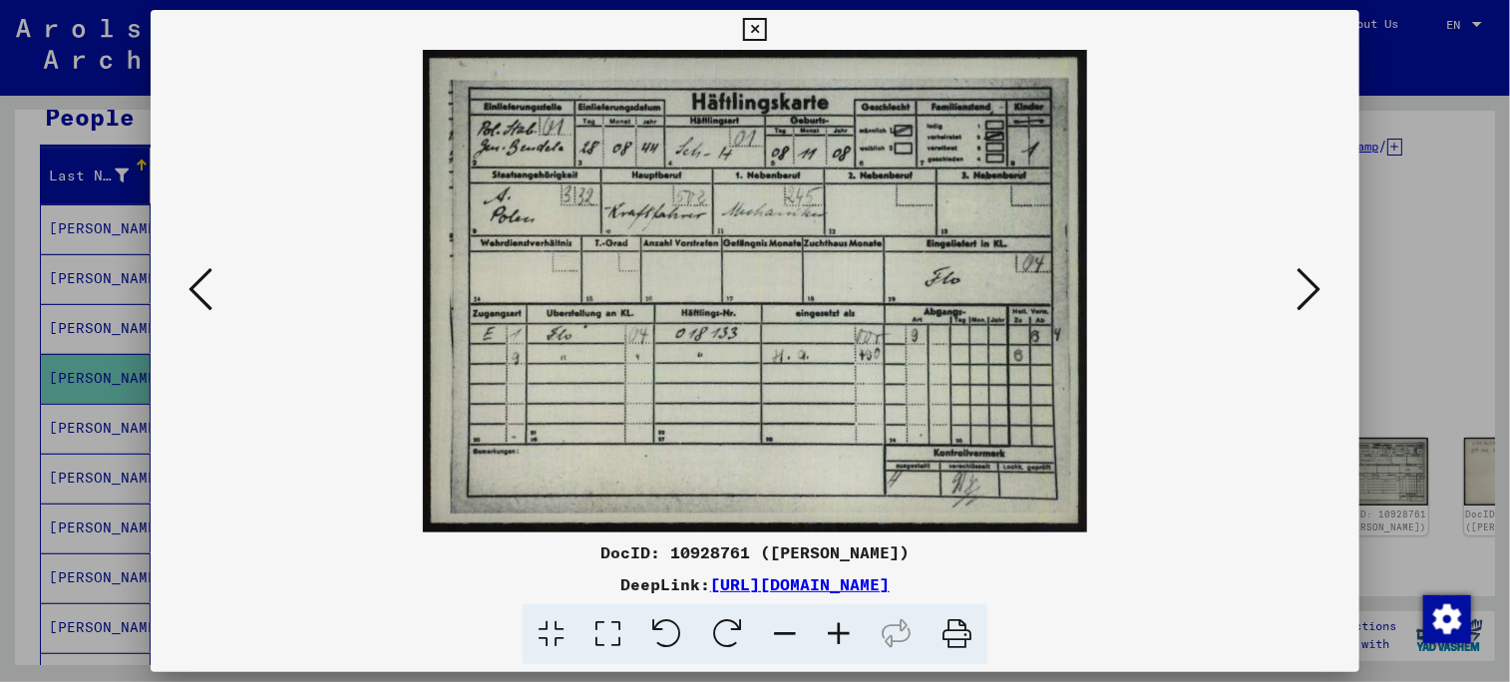
click at [195, 286] on icon at bounding box center [201, 289] width 24 height 48
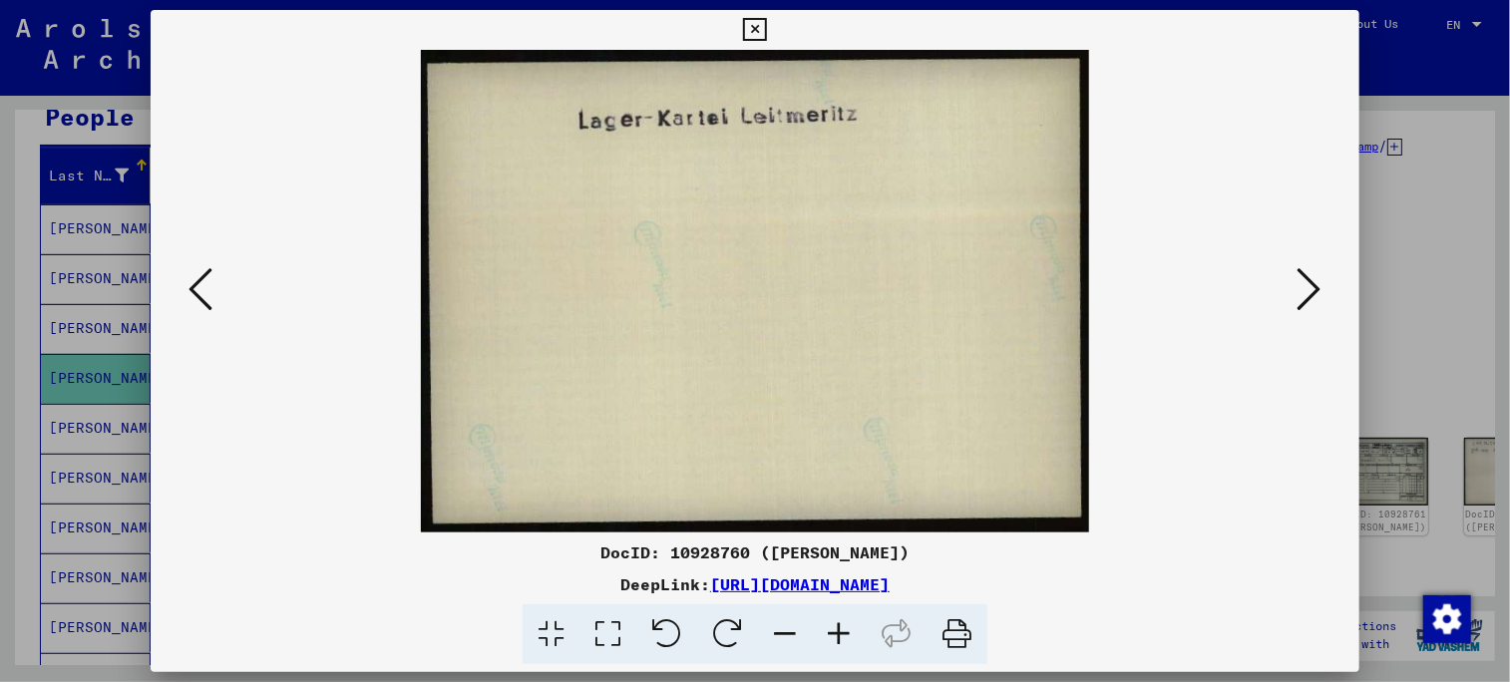
click at [1317, 289] on icon at bounding box center [1310, 289] width 24 height 48
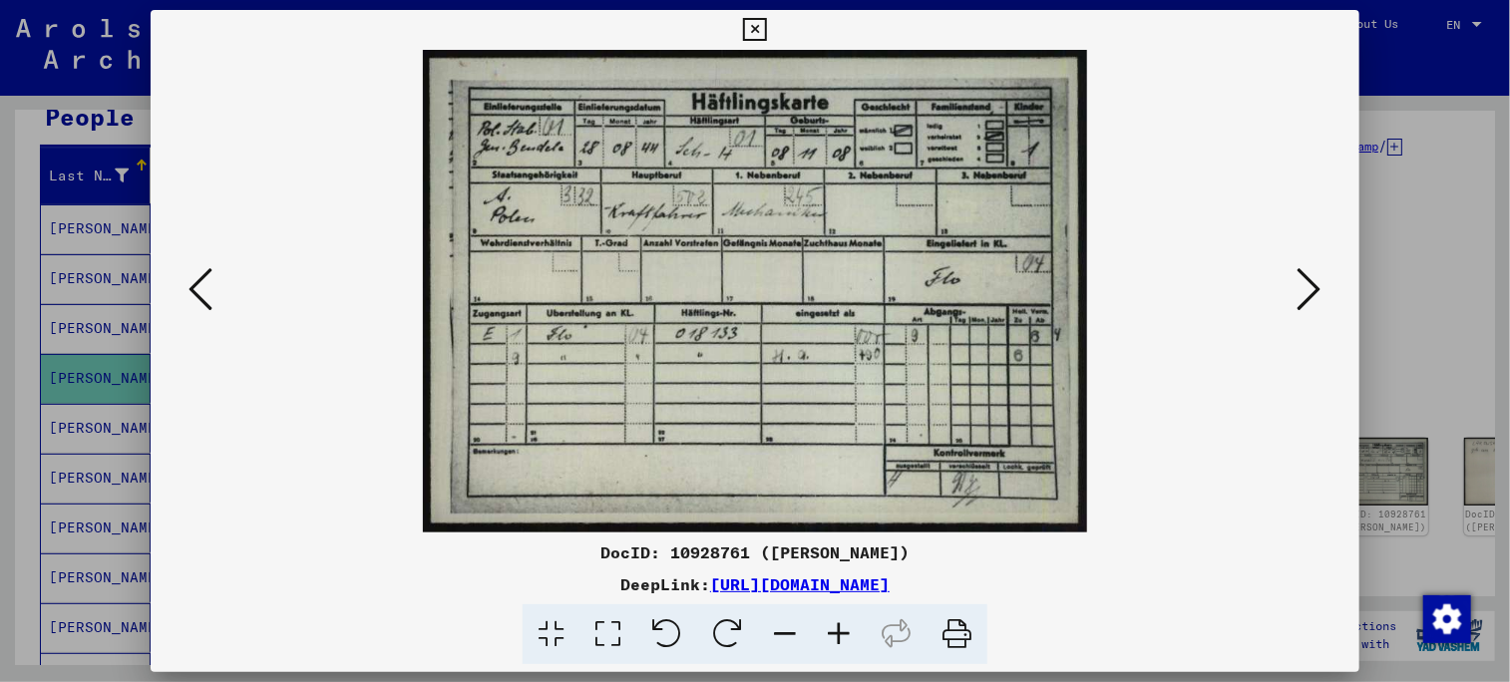
click at [1316, 288] on icon at bounding box center [1310, 289] width 24 height 48
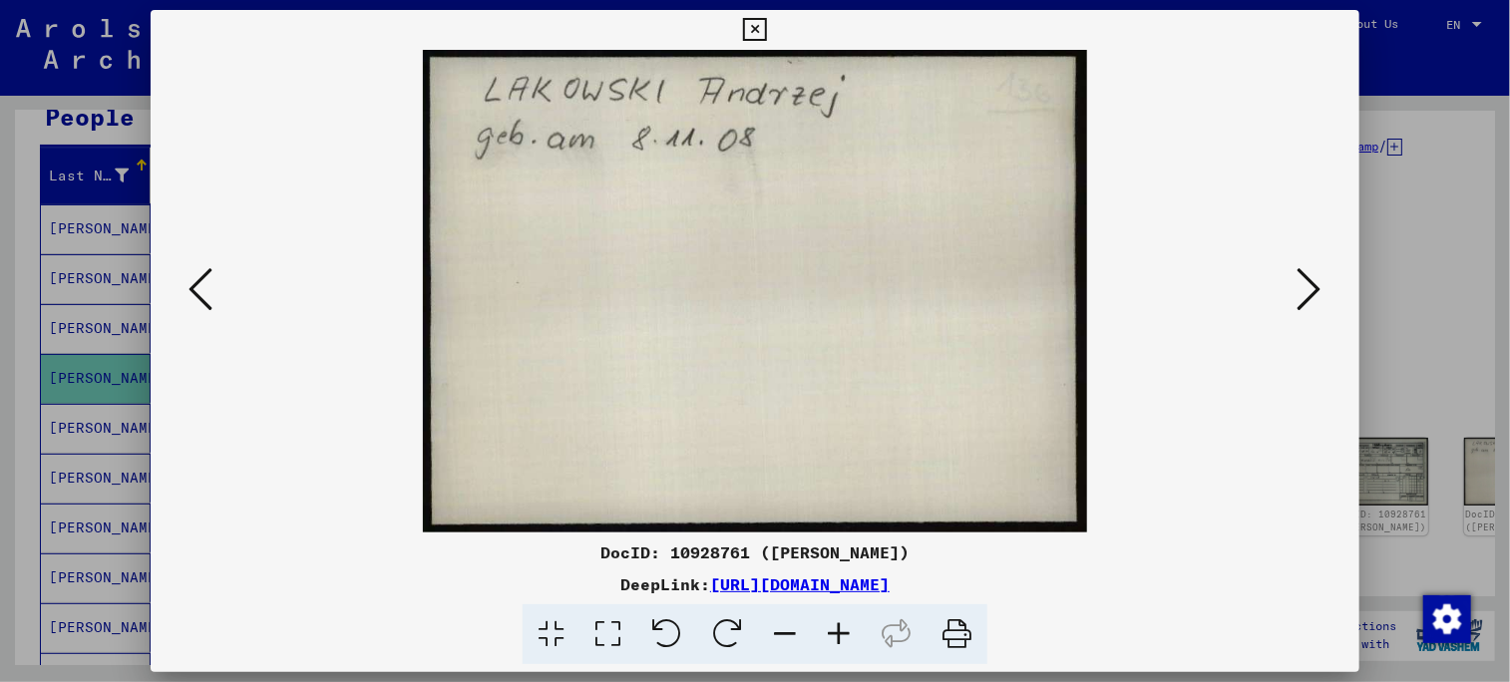
click at [1316, 288] on icon at bounding box center [1310, 289] width 24 height 48
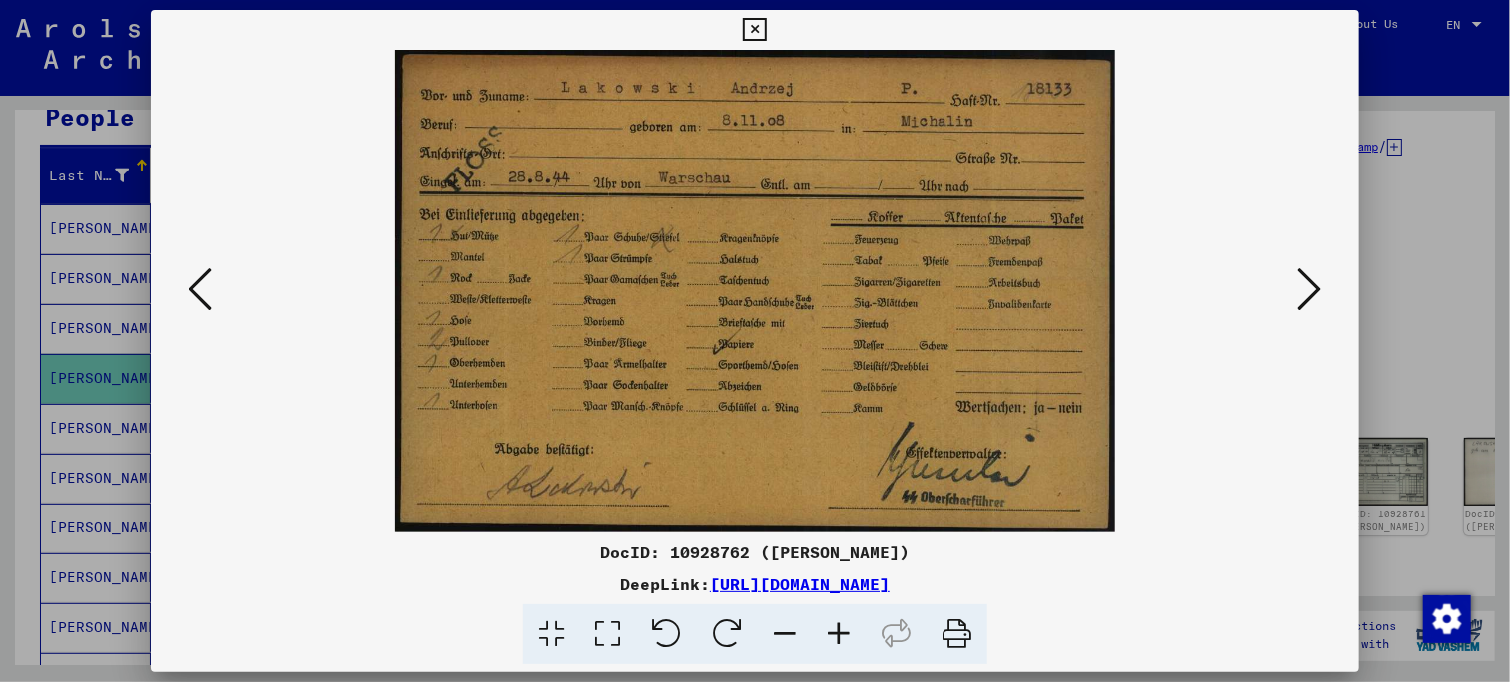
click at [1316, 288] on icon at bounding box center [1310, 289] width 24 height 48
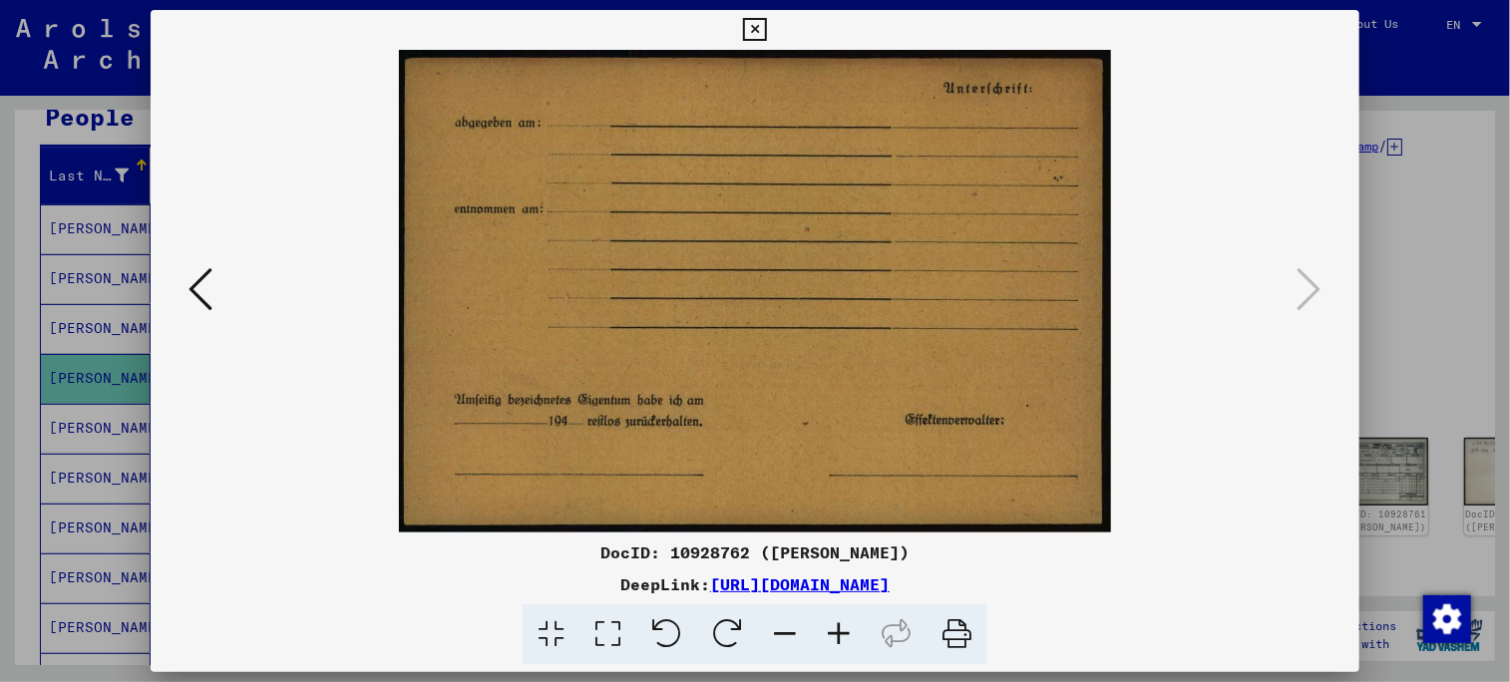
click at [758, 34] on icon at bounding box center [754, 30] width 23 height 24
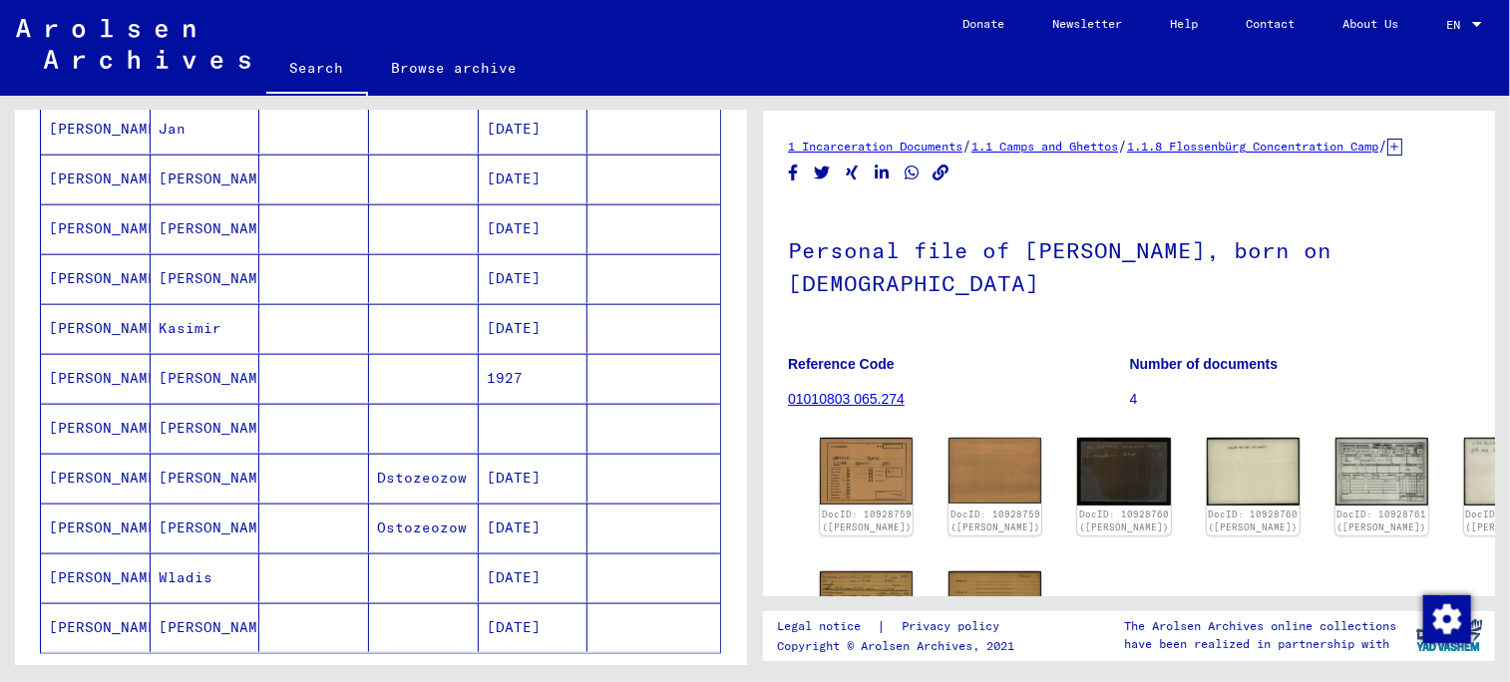
scroll to position [1097, 0]
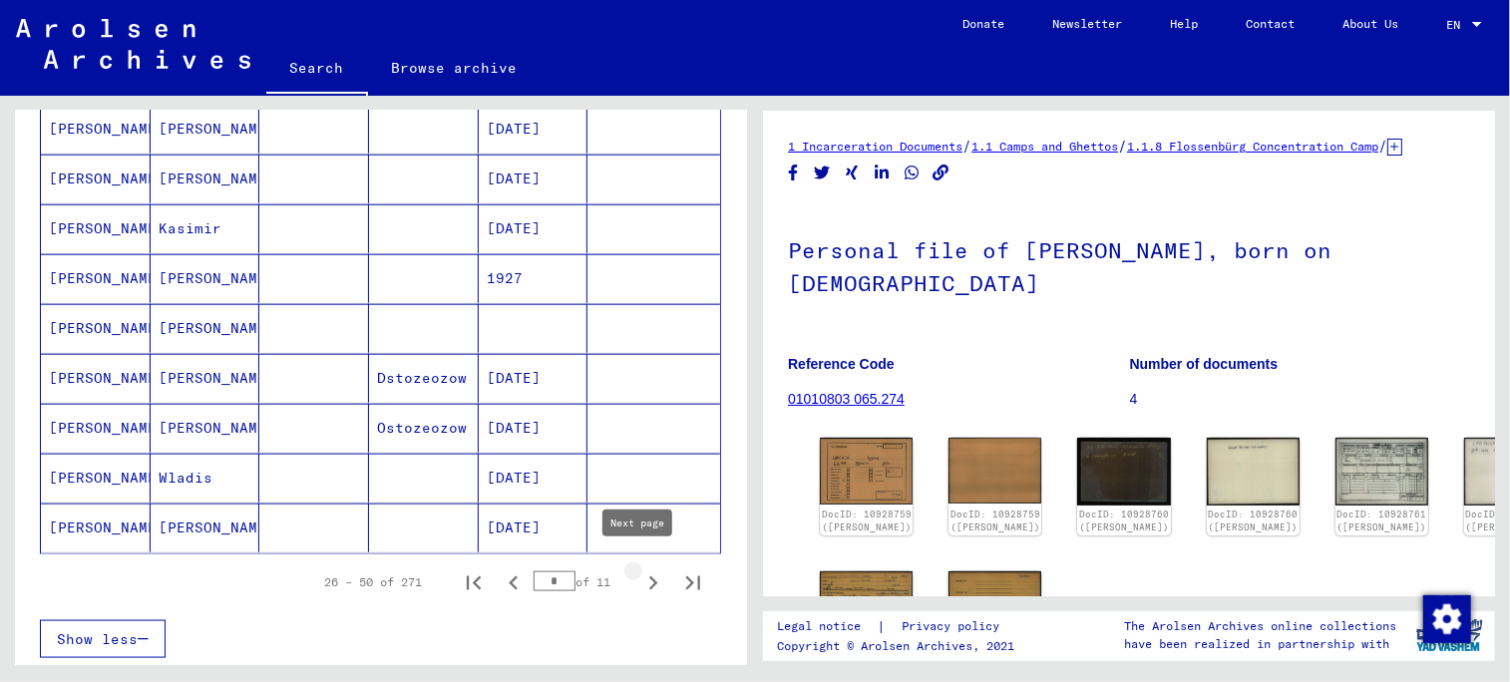
click at [649, 577] on icon "Next page" at bounding box center [653, 584] width 9 height 14
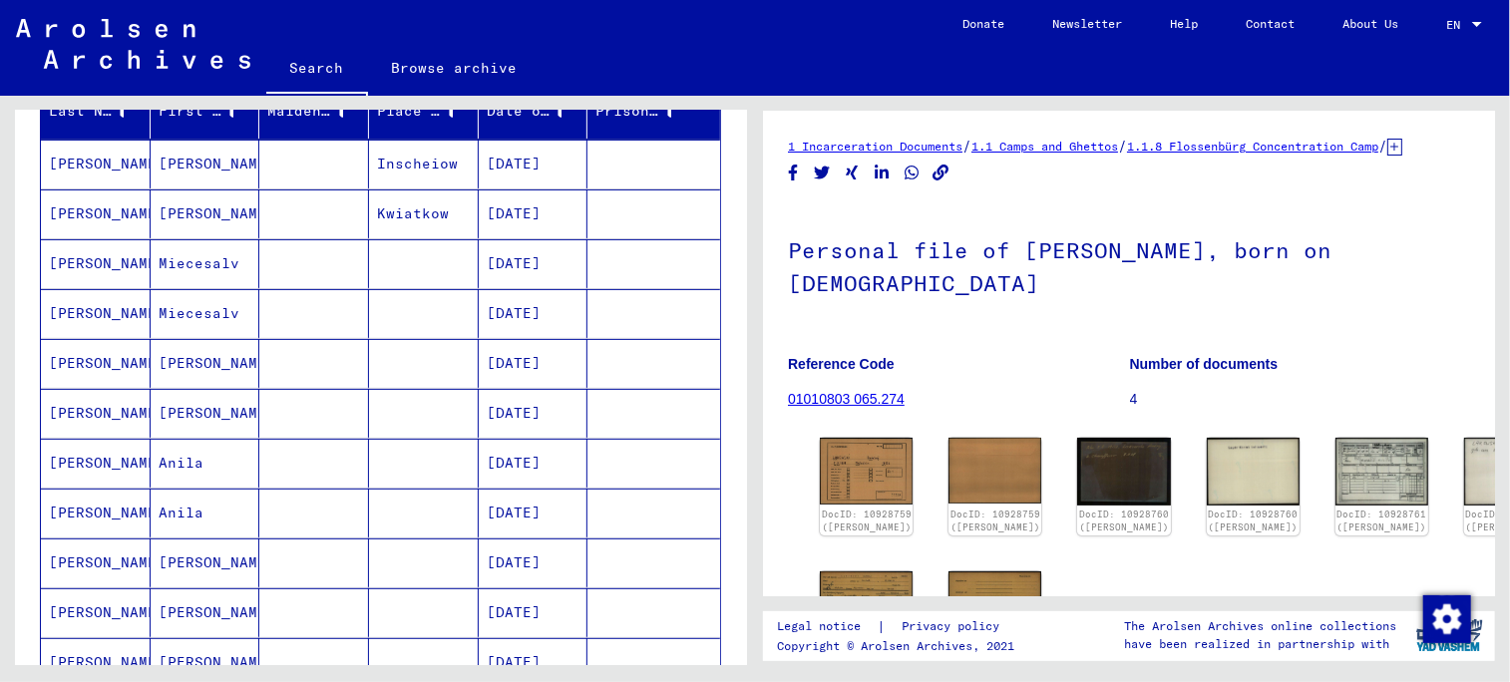
scroll to position [299, 0]
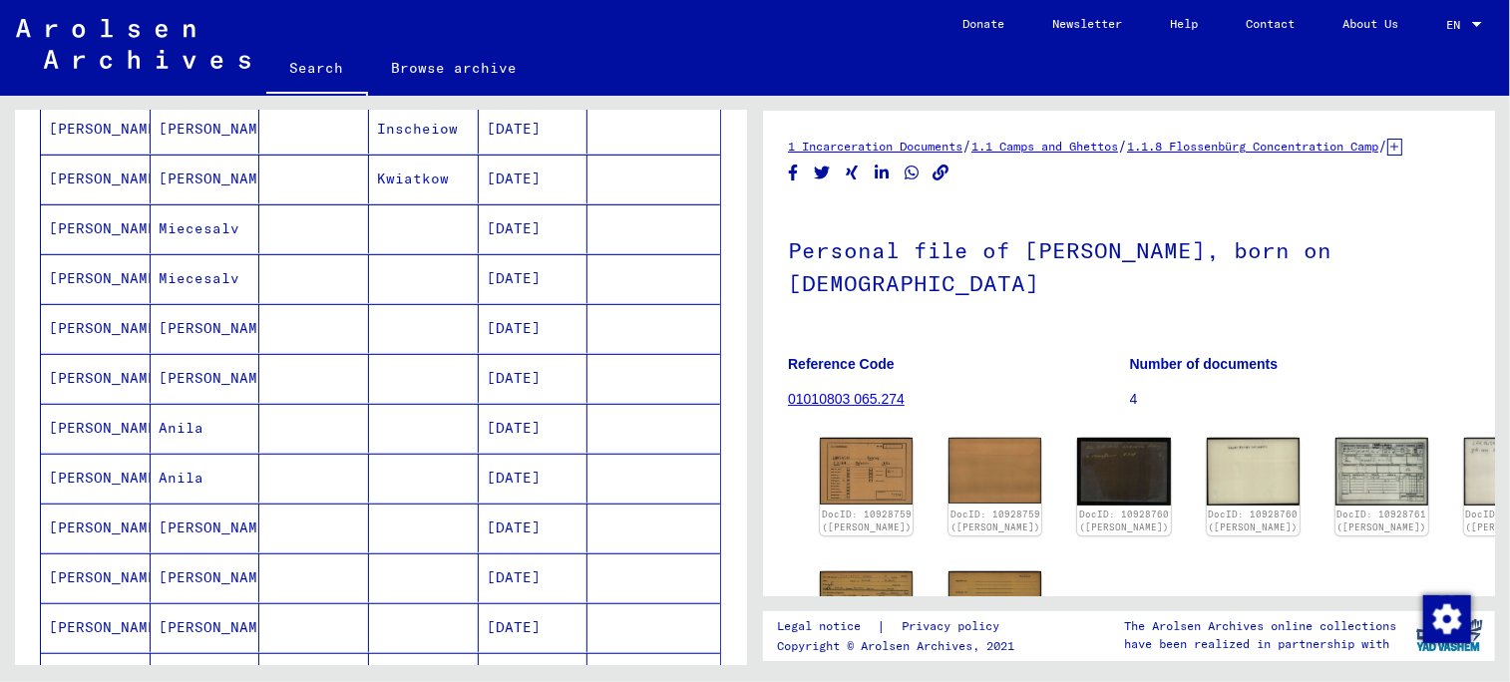
click at [506, 424] on mat-cell "[DATE]" at bounding box center [534, 428] width 110 height 49
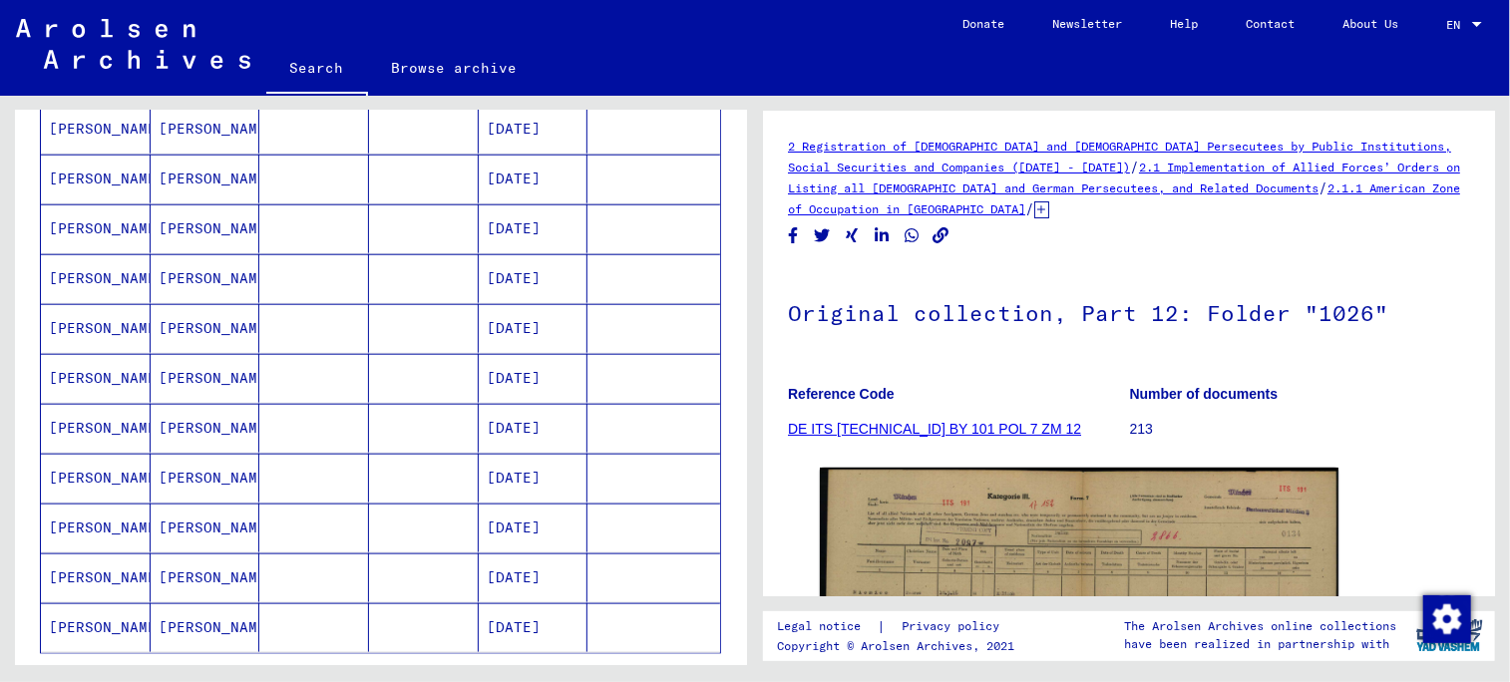
scroll to position [1097, 0]
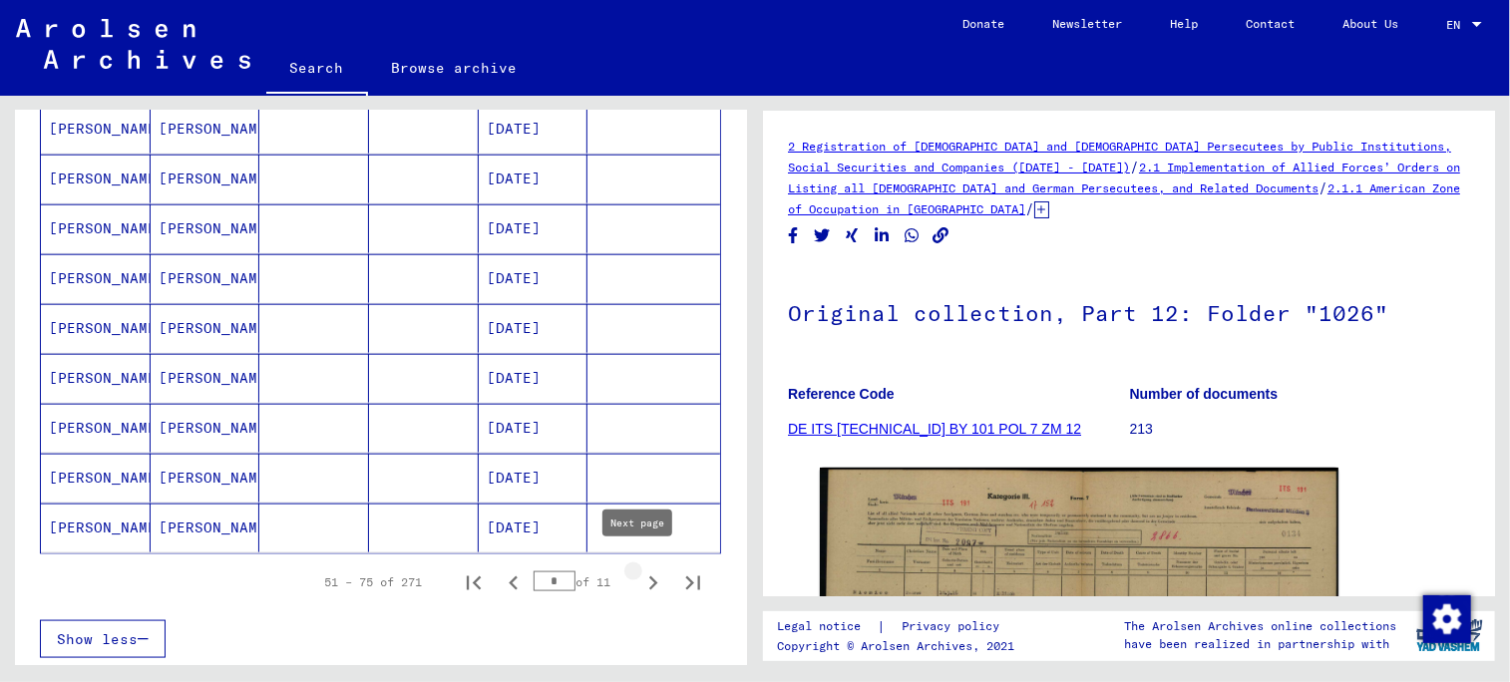
click at [641, 574] on icon "Next page" at bounding box center [653, 584] width 28 height 28
click at [649, 577] on icon "Next page" at bounding box center [653, 584] width 9 height 14
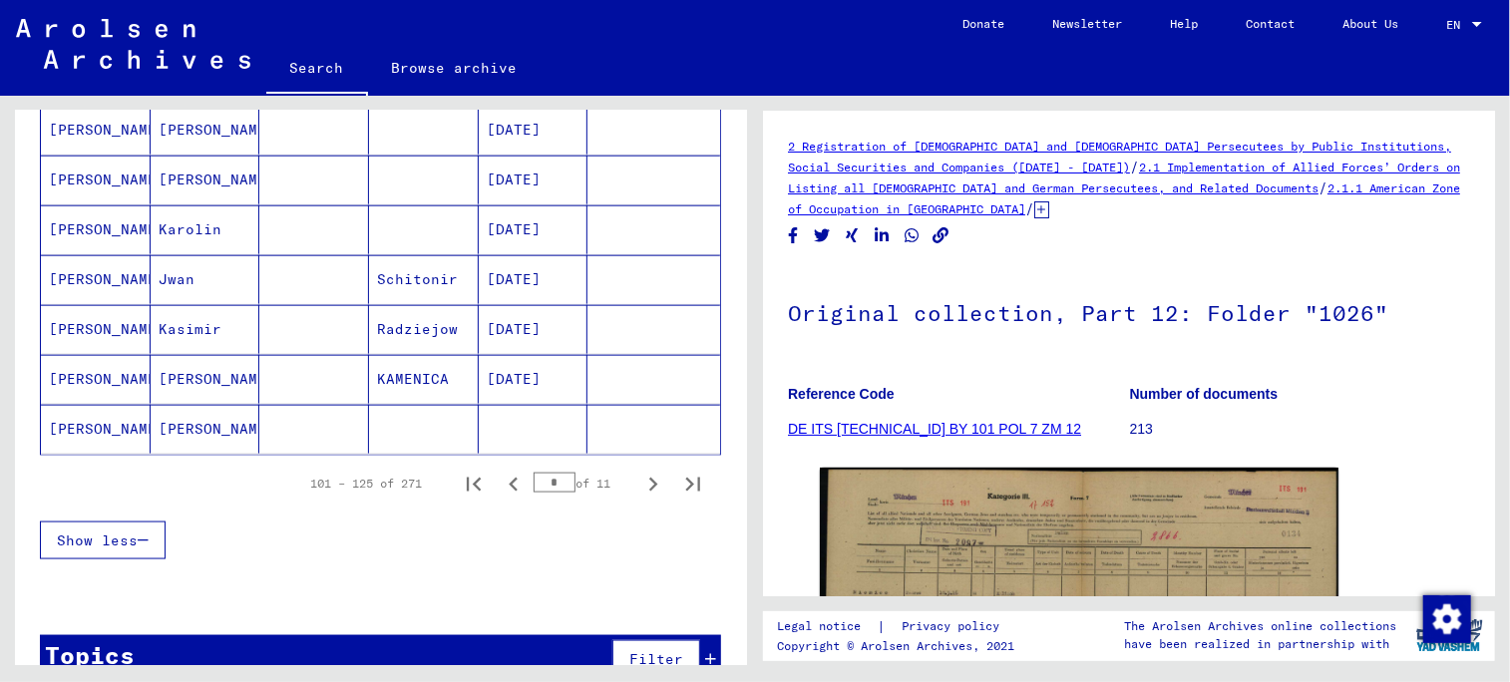
scroll to position [1197, 0]
click at [649, 477] on icon "Next page" at bounding box center [653, 484] width 9 height 14
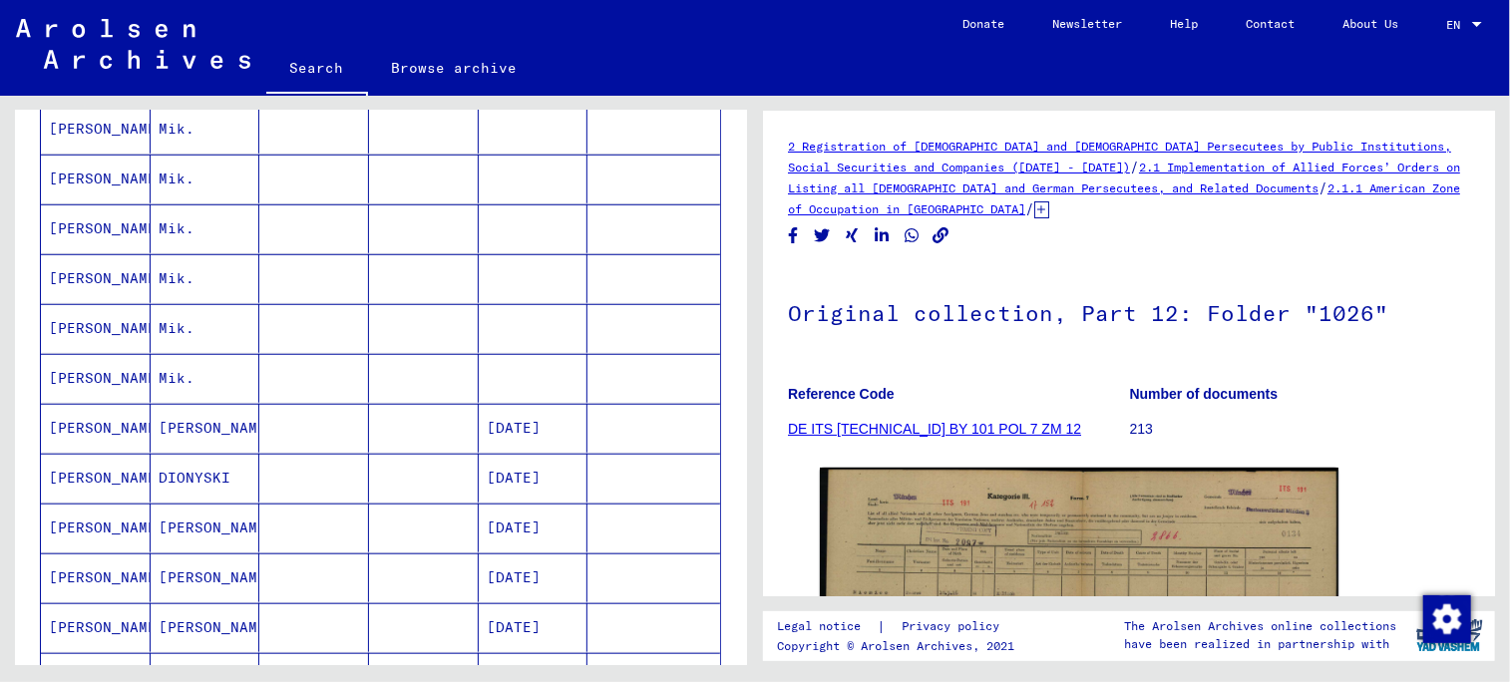
scroll to position [1224, 0]
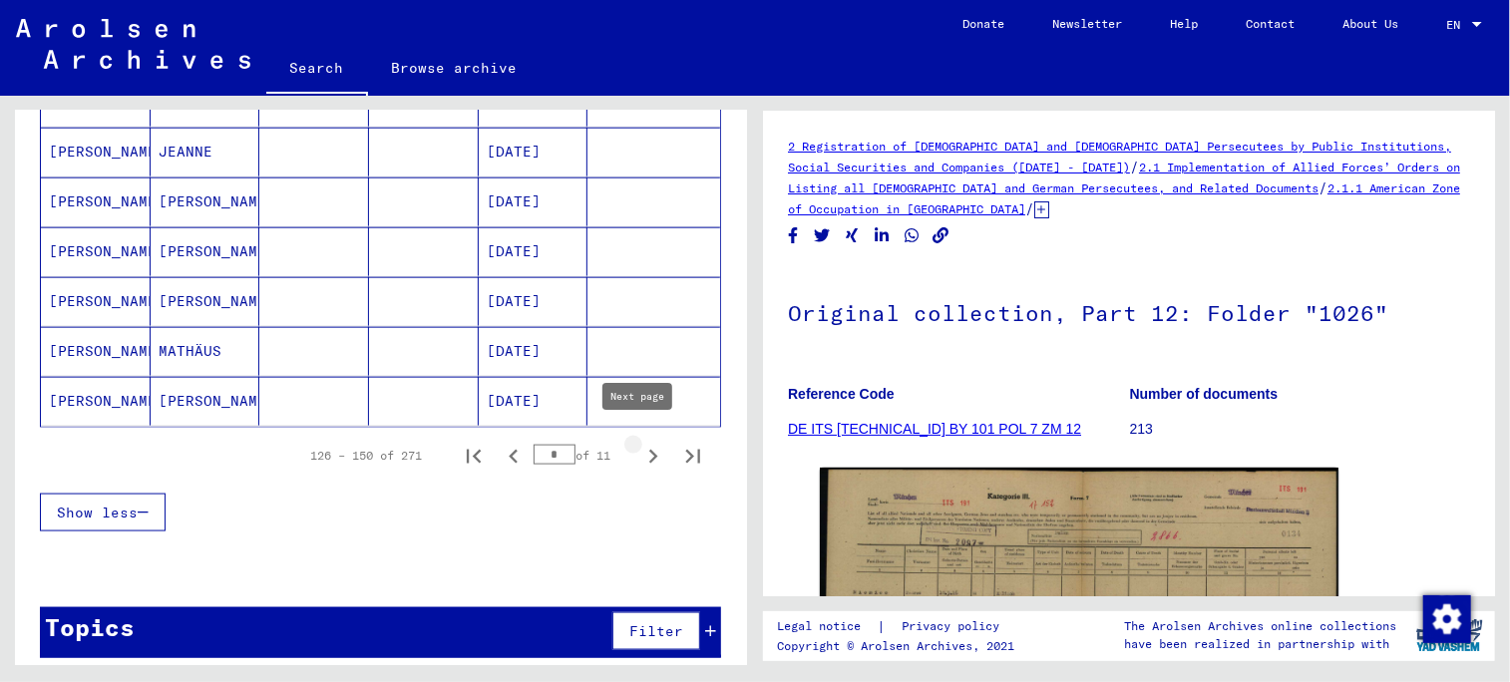
click at [639, 444] on icon "Next page" at bounding box center [653, 457] width 28 height 28
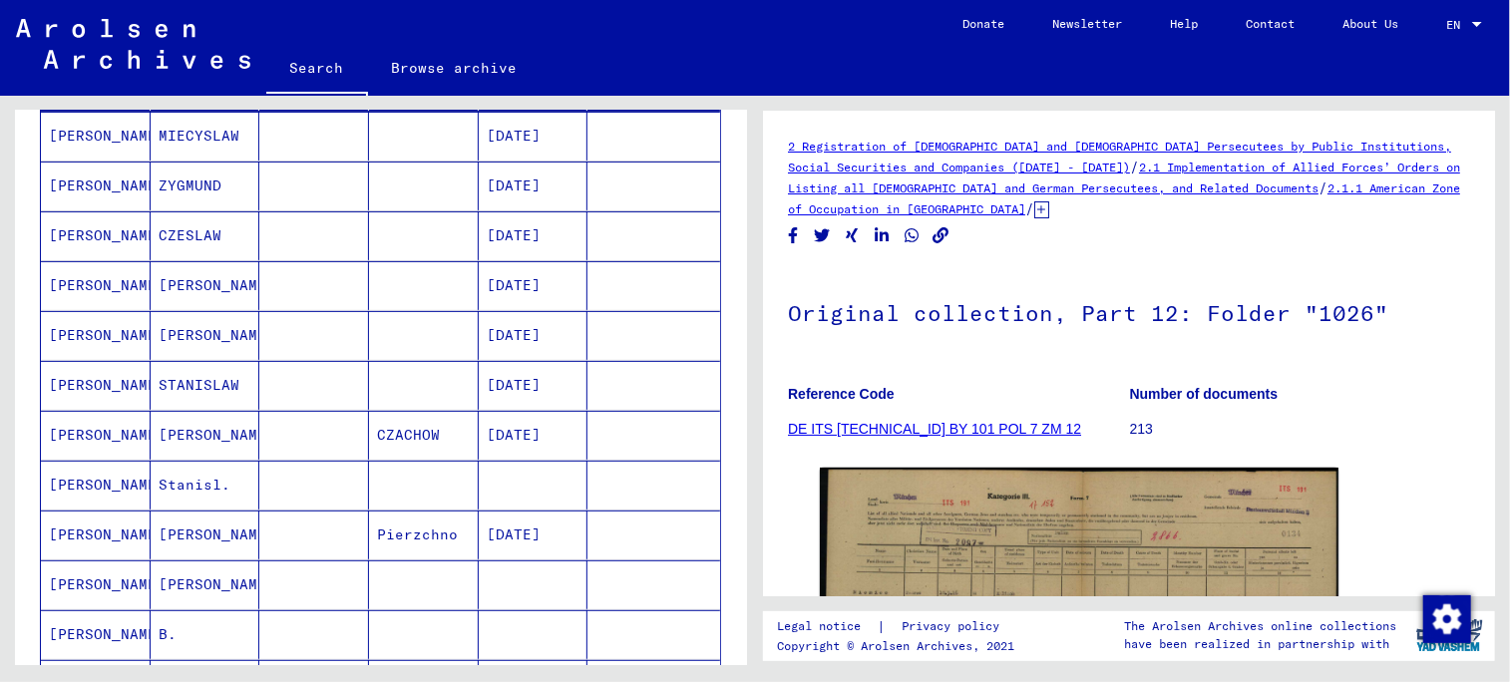
scroll to position [326, 0]
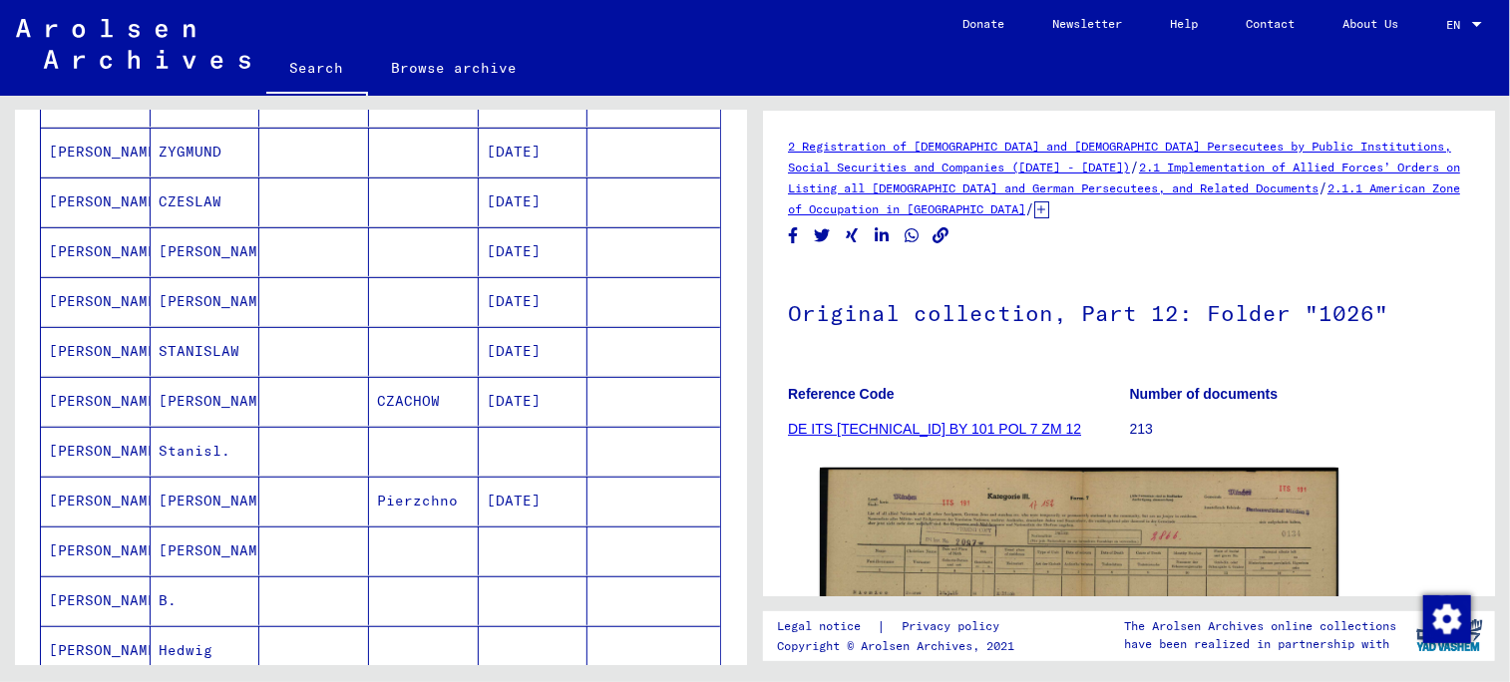
click at [513, 407] on mat-cell "[DATE]" at bounding box center [534, 401] width 110 height 49
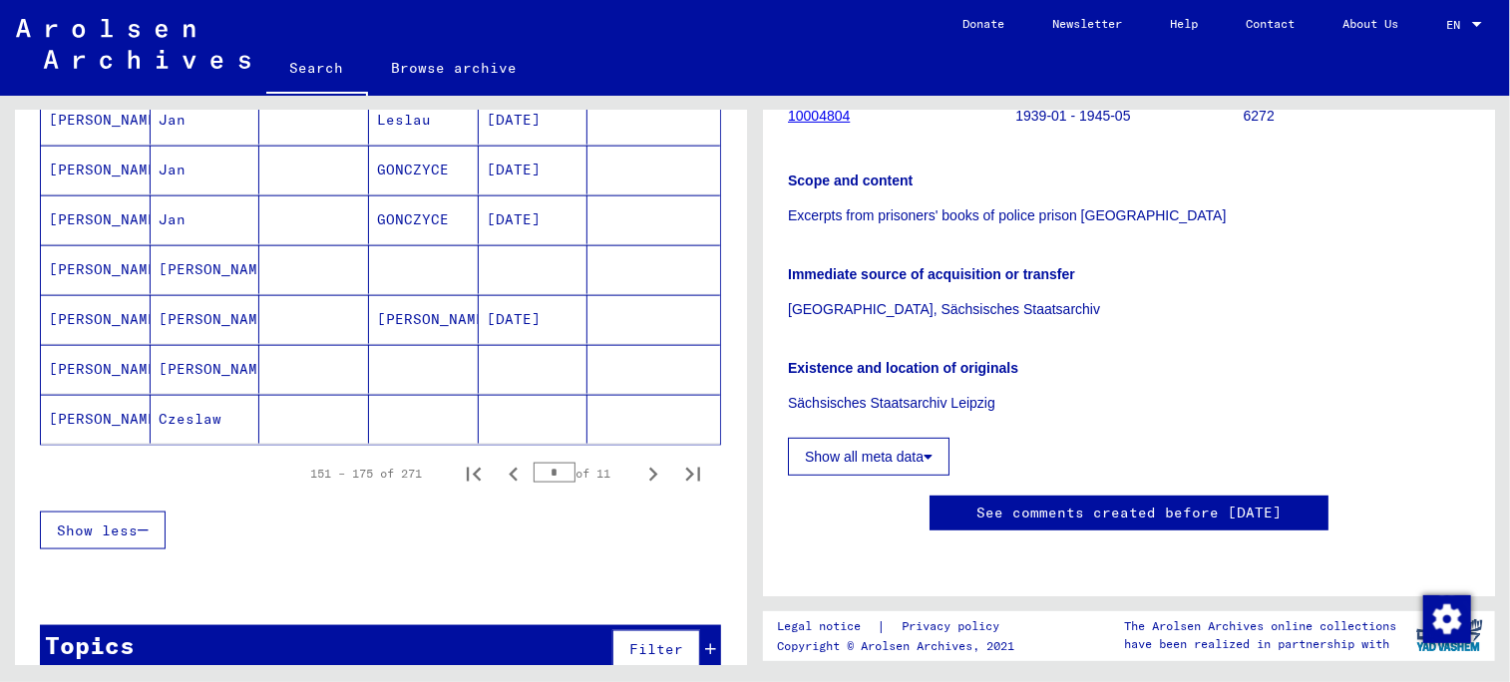
scroll to position [1224, 0]
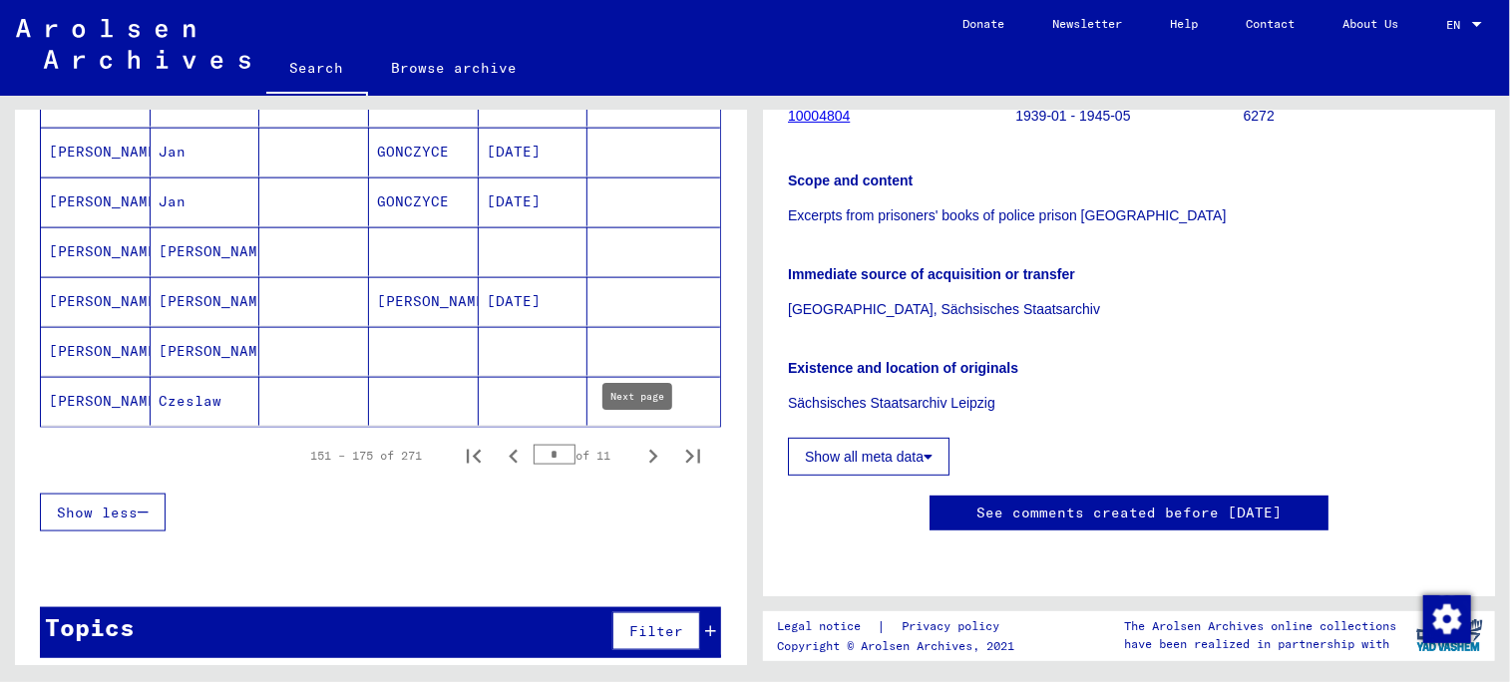
click at [639, 444] on icon "Next page" at bounding box center [653, 457] width 28 height 28
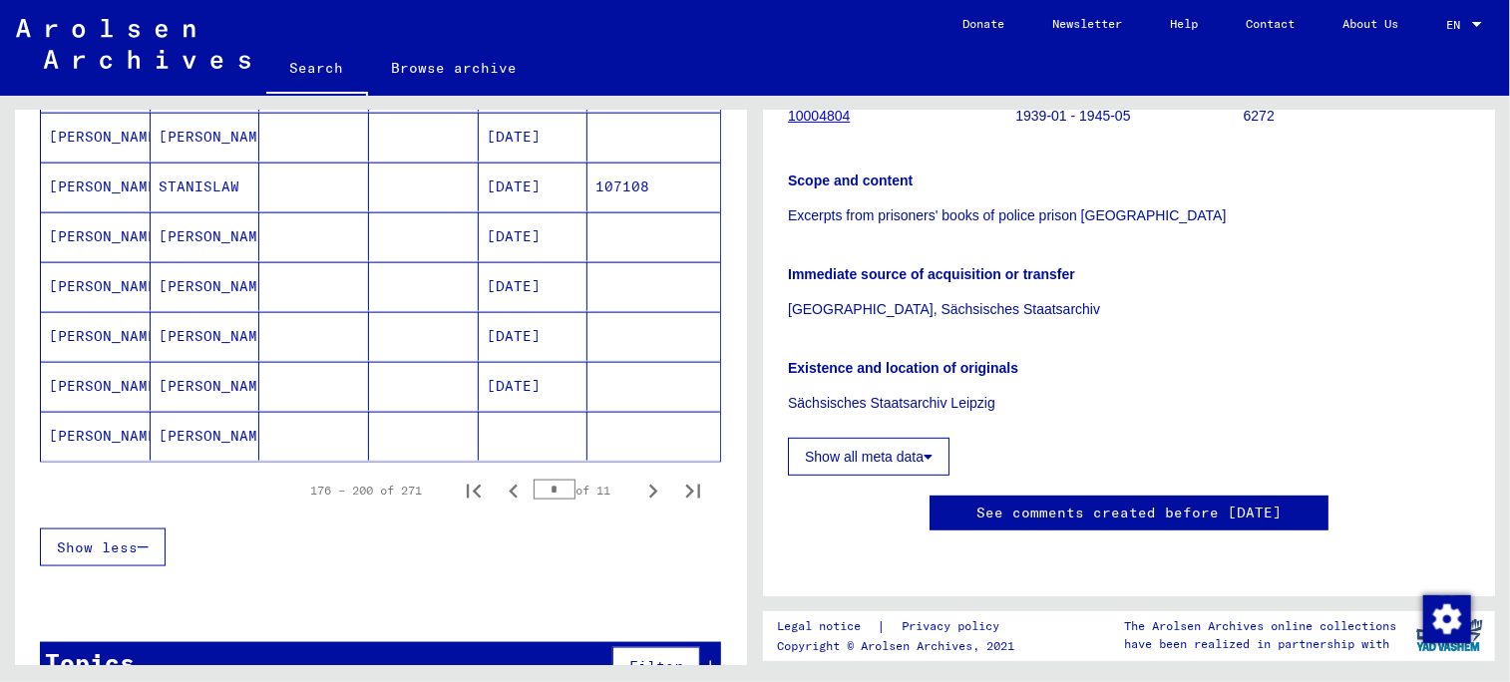
scroll to position [1197, 0]
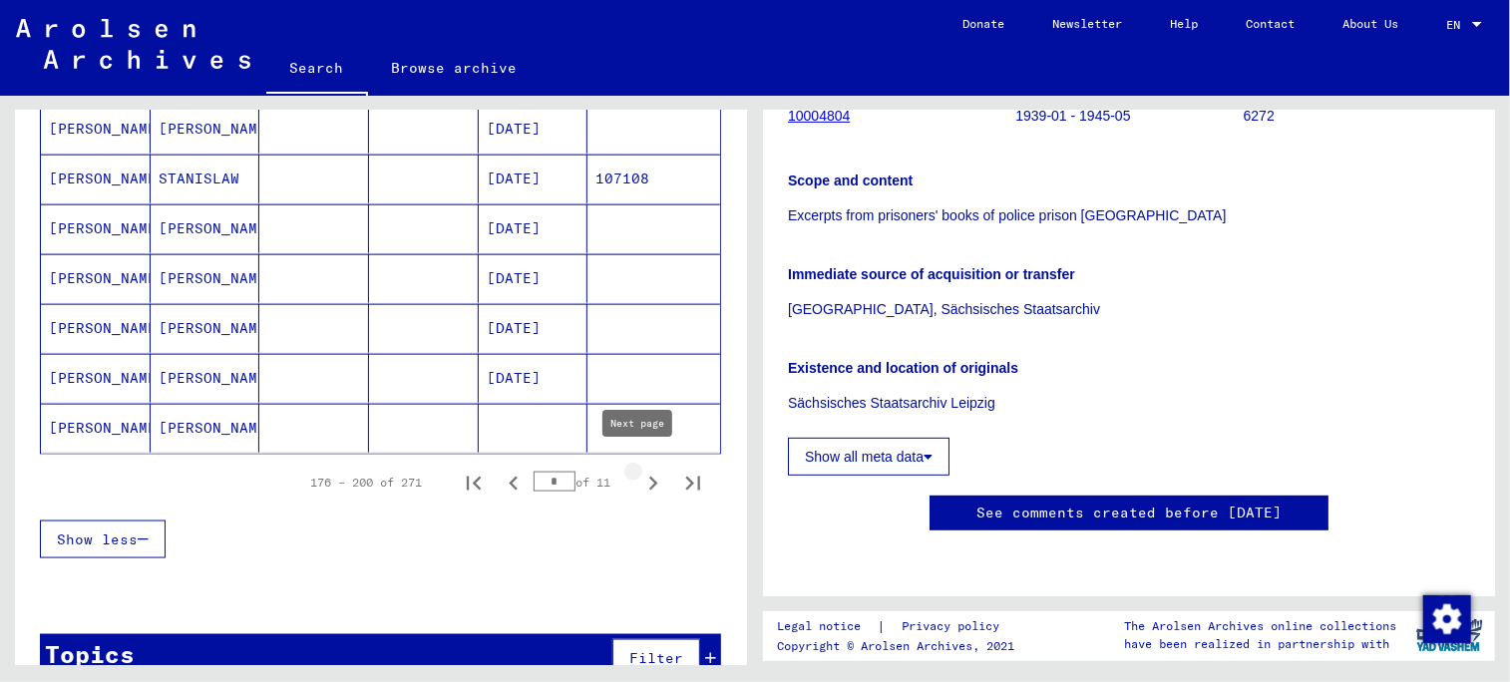
click at [642, 470] on icon "Next page" at bounding box center [653, 484] width 28 height 28
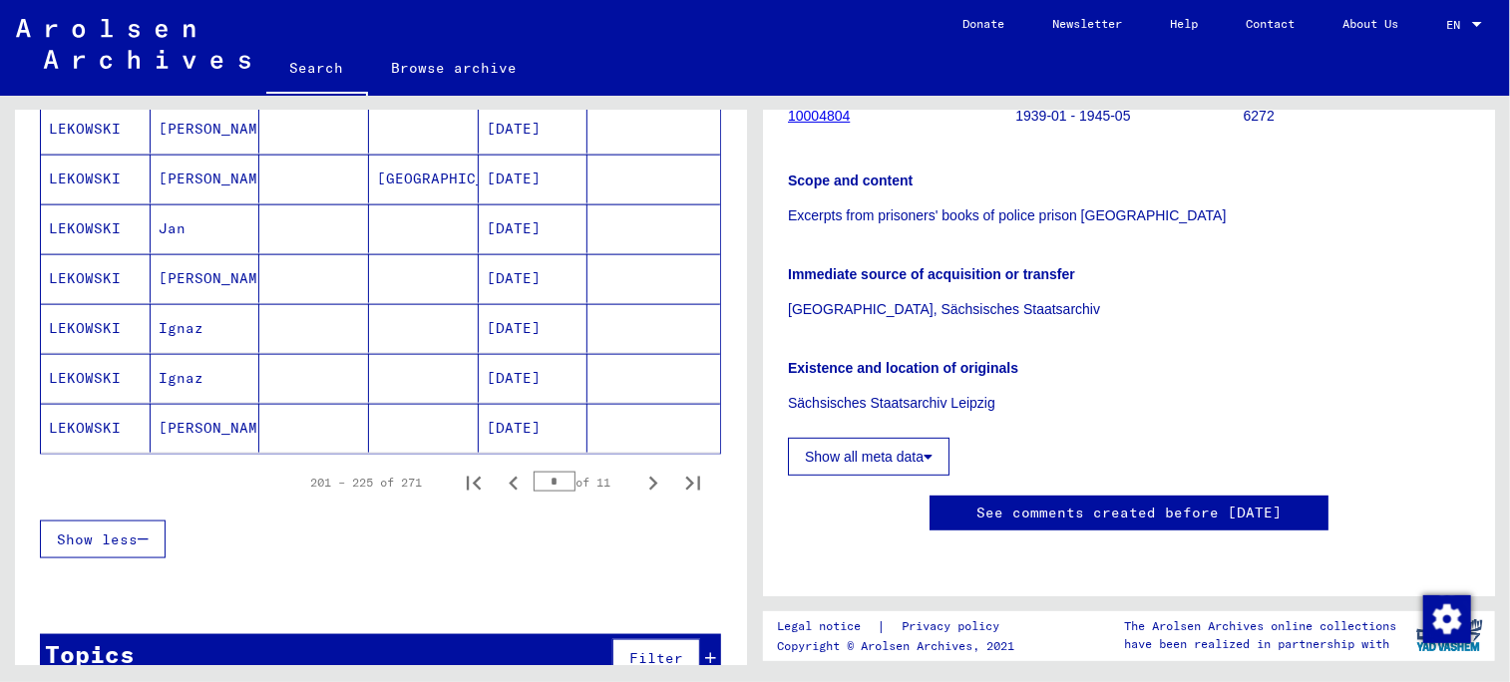
click at [599, 276] on mat-cell at bounding box center [653, 278] width 133 height 49
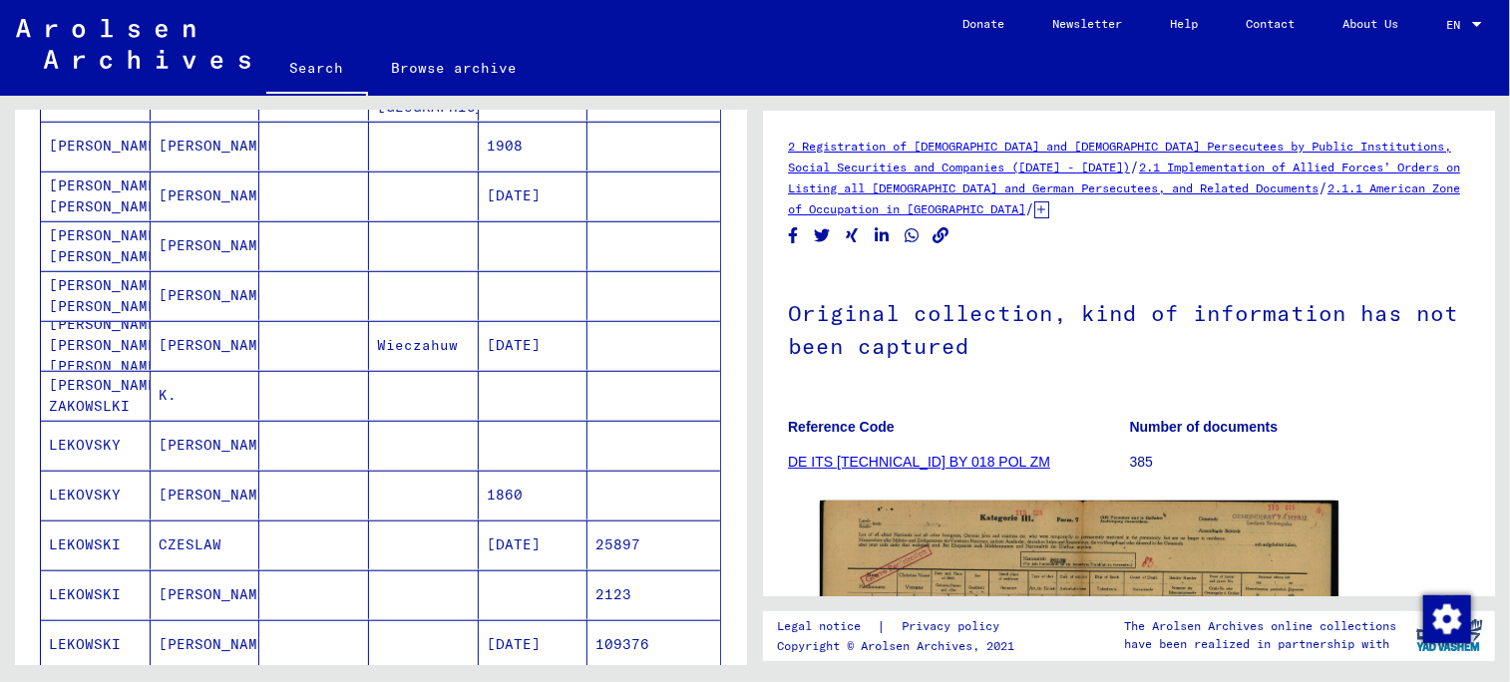
scroll to position [499, 0]
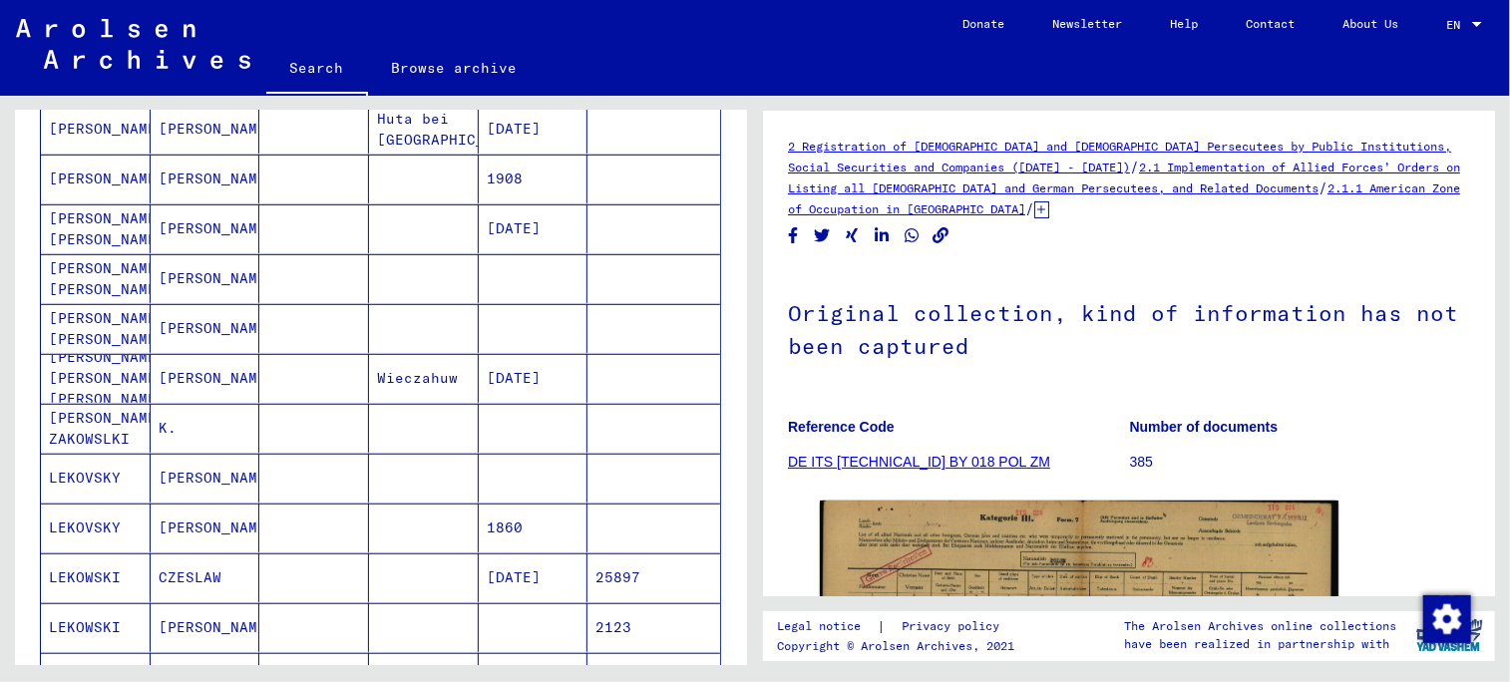
click at [627, 376] on mat-cell at bounding box center [653, 378] width 133 height 49
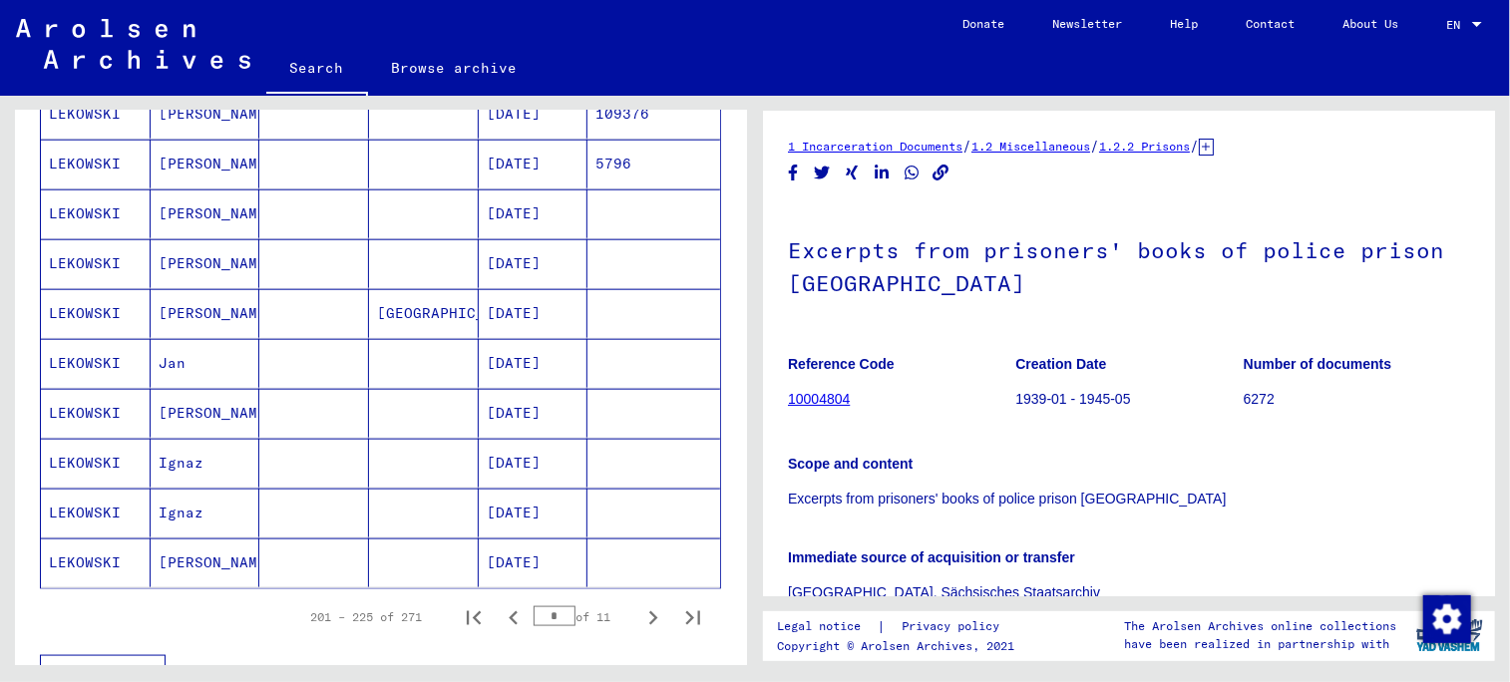
scroll to position [1097, 0]
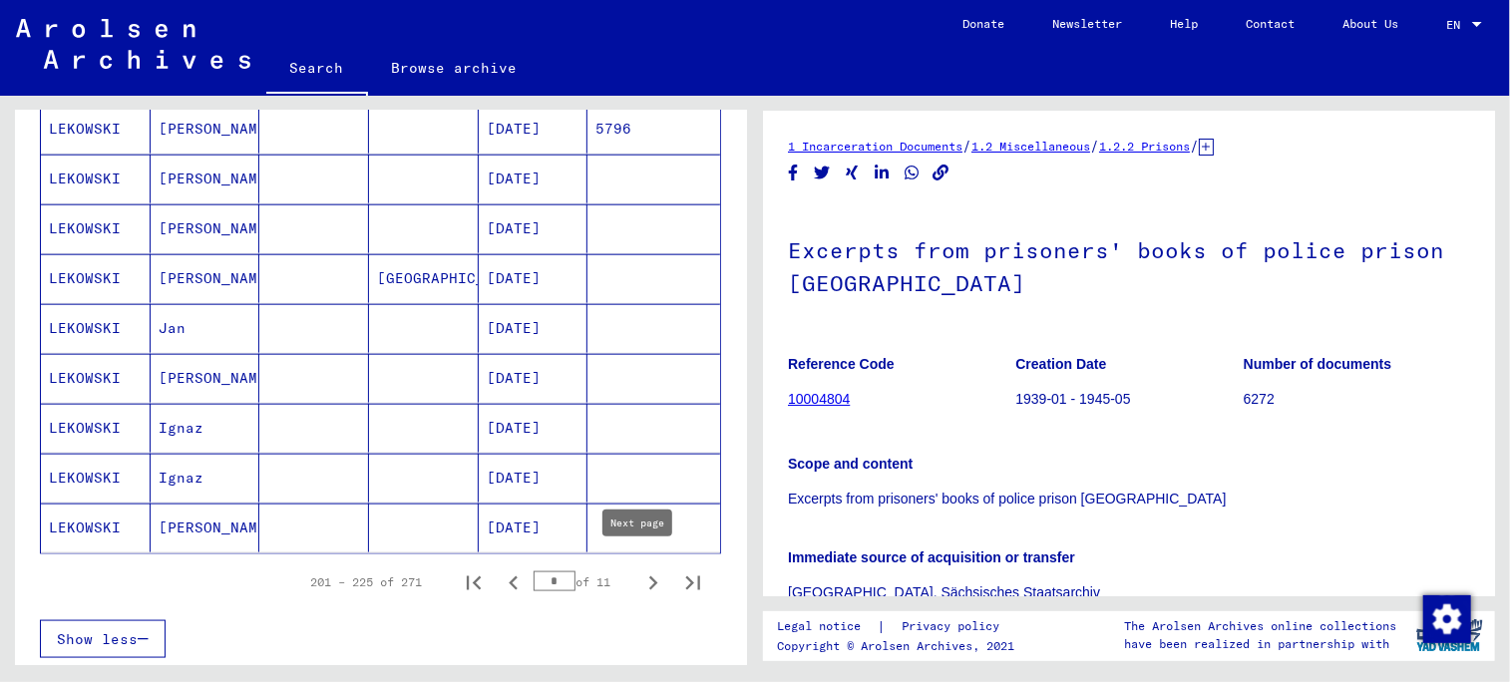
click at [644, 570] on icon "Next page" at bounding box center [653, 584] width 28 height 28
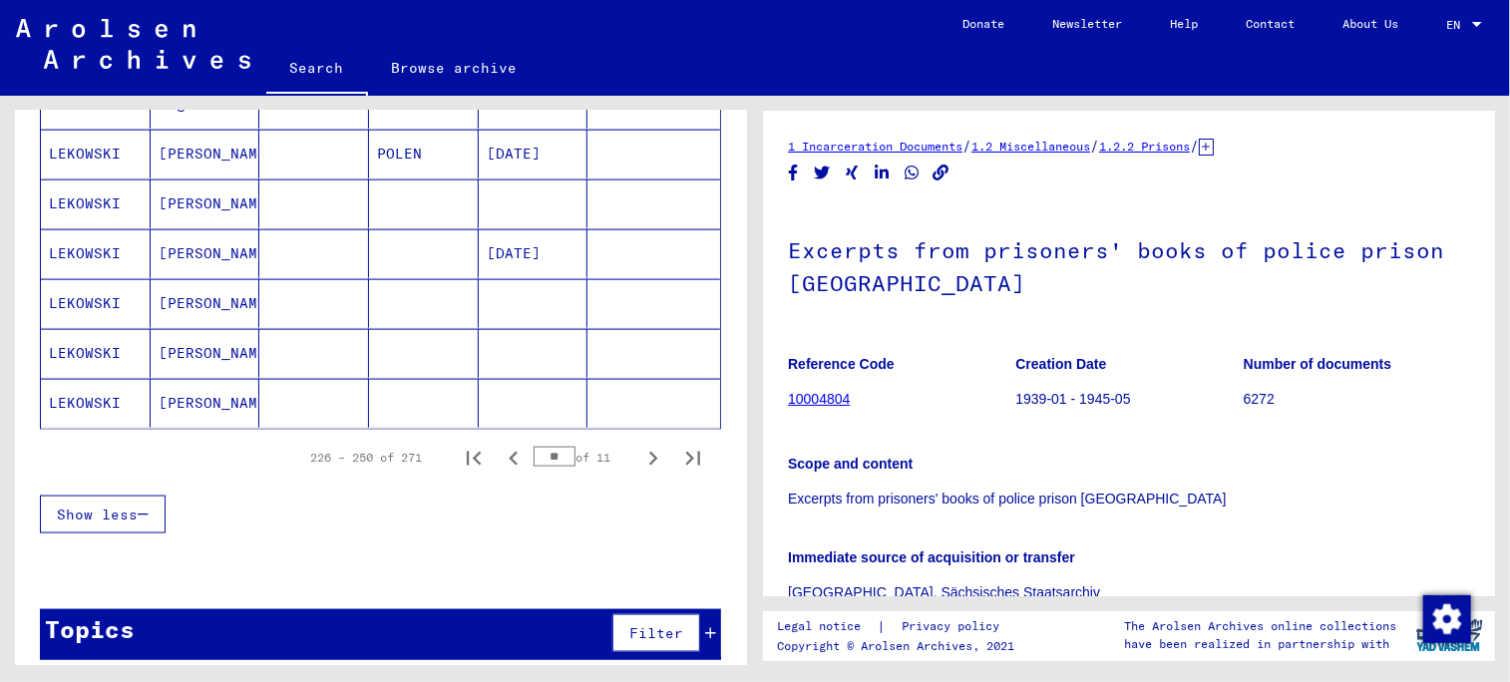
scroll to position [1224, 0]
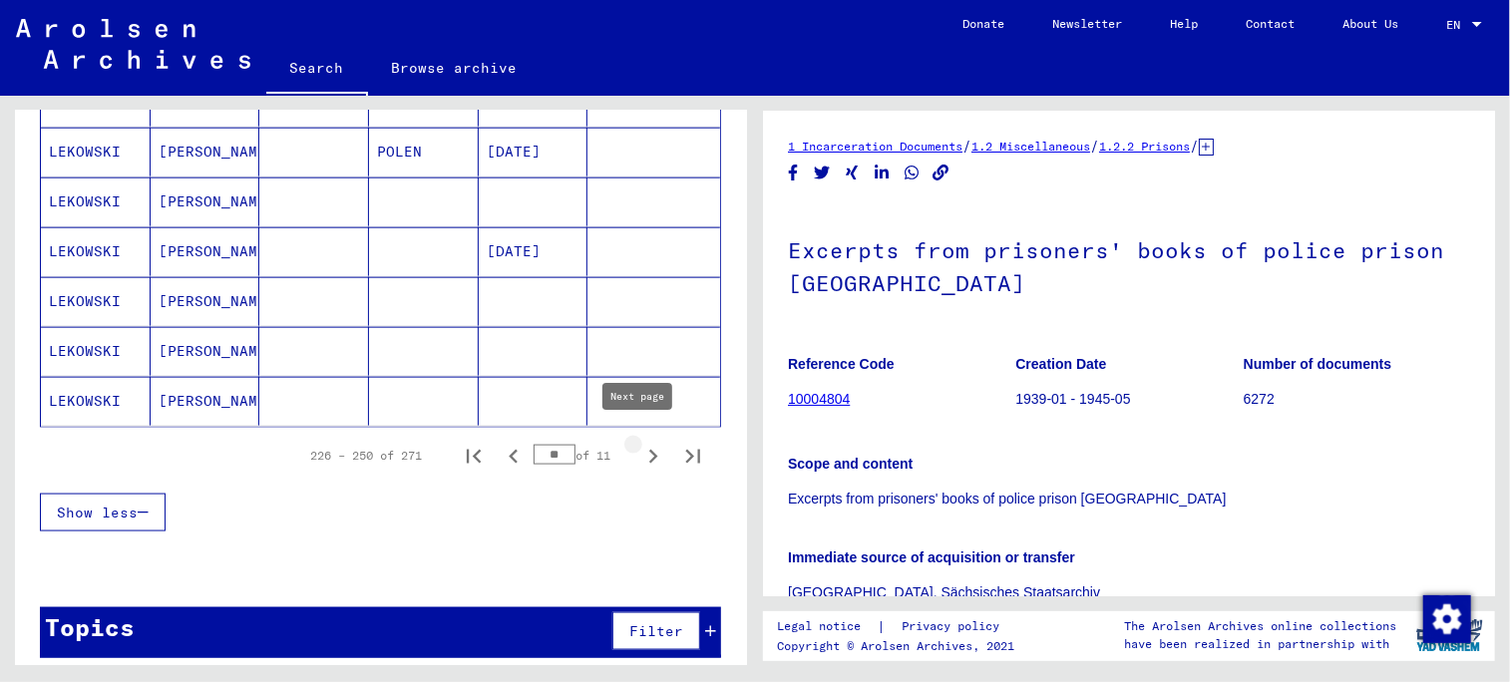
click at [639, 445] on icon "Next page" at bounding box center [653, 457] width 28 height 28
type input "**"
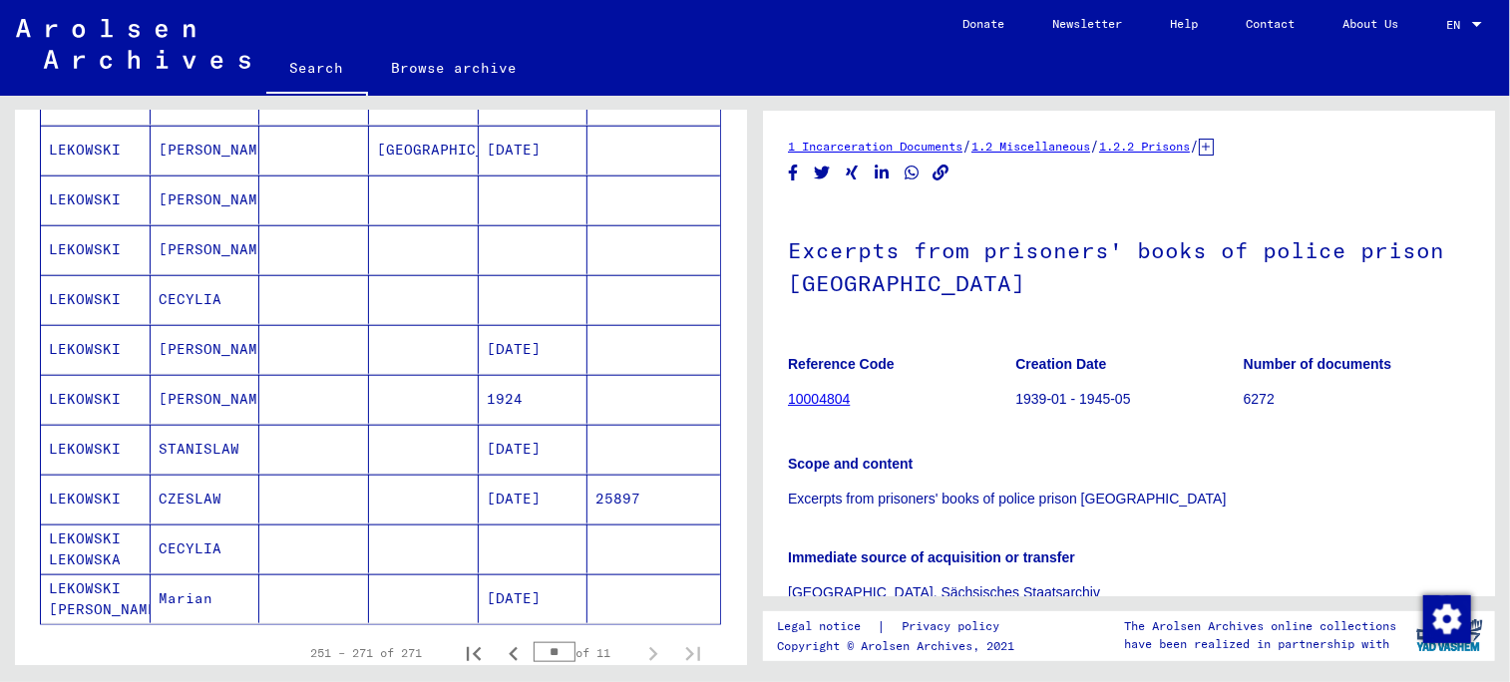
scroll to position [1025, 0]
